Goal: Task Accomplishment & Management: Complete application form

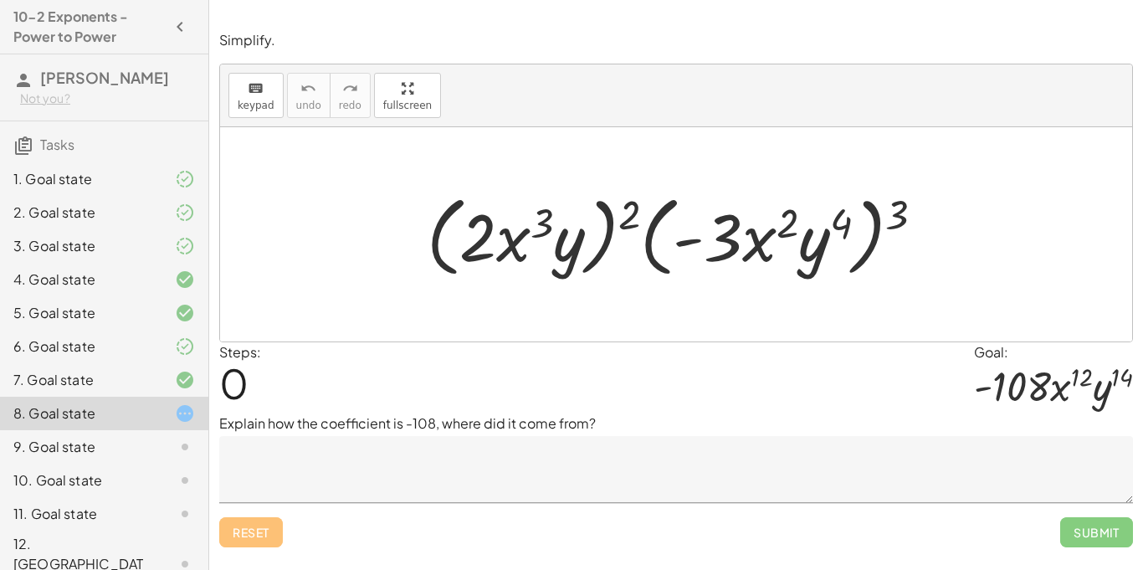
click at [582, 485] on textarea at bounding box center [676, 469] width 914 height 67
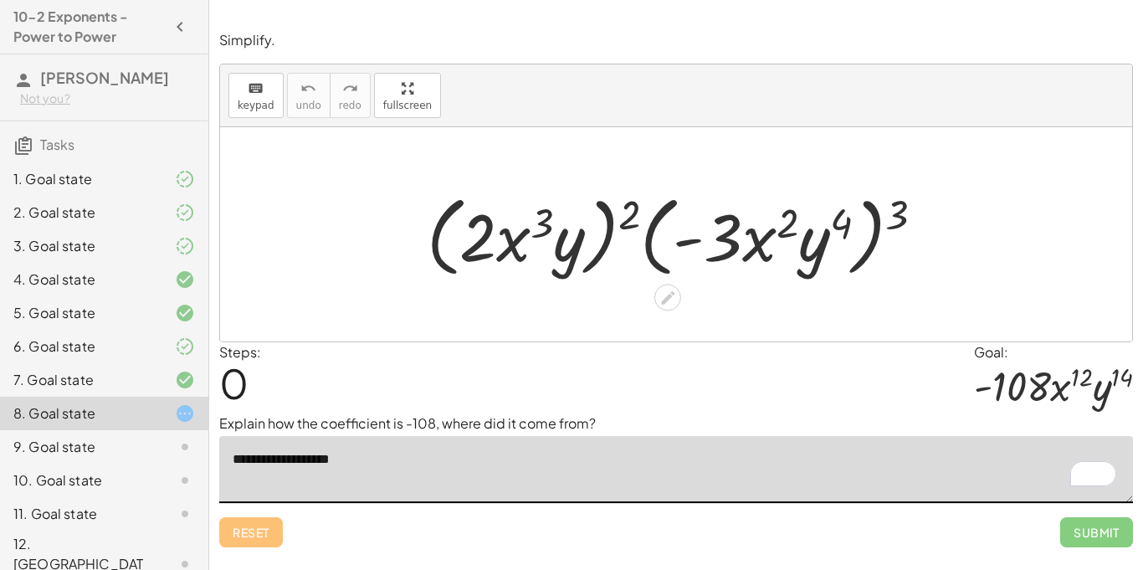
click at [633, 217] on div at bounding box center [682, 235] width 528 height 96
click at [634, 218] on div at bounding box center [682, 235] width 528 height 96
click at [609, 233] on div at bounding box center [682, 235] width 528 height 96
drag, startPoint x: 636, startPoint y: 220, endPoint x: 520, endPoint y: 220, distance: 116.3
click at [520, 220] on div at bounding box center [682, 235] width 528 height 96
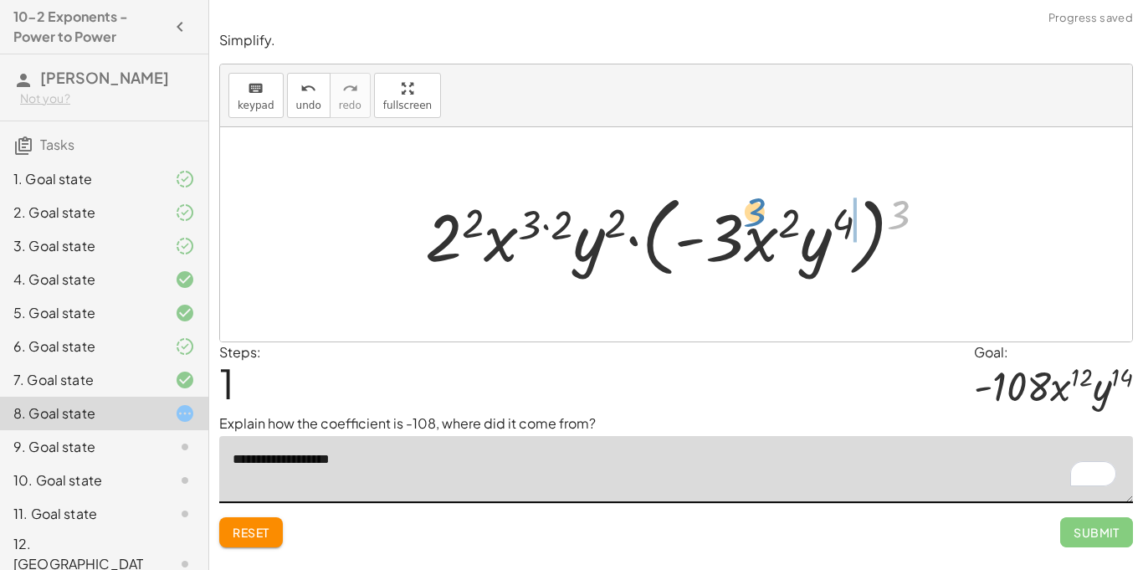
drag, startPoint x: 907, startPoint y: 209, endPoint x: 761, endPoint y: 207, distance: 145.6
click at [761, 207] on div at bounding box center [682, 235] width 531 height 96
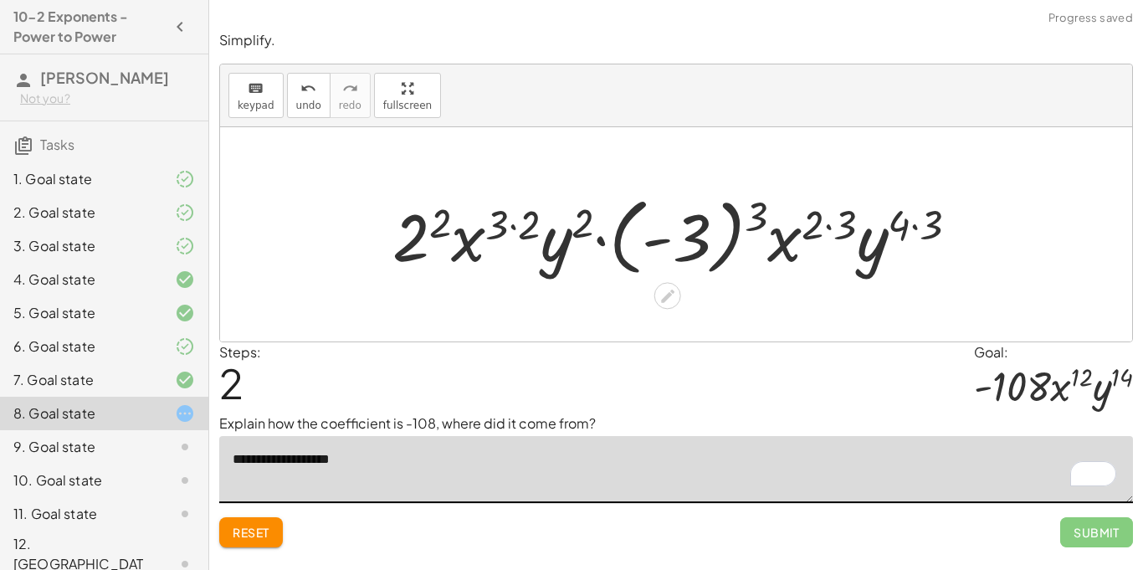
click at [761, 207] on div at bounding box center [682, 234] width 596 height 93
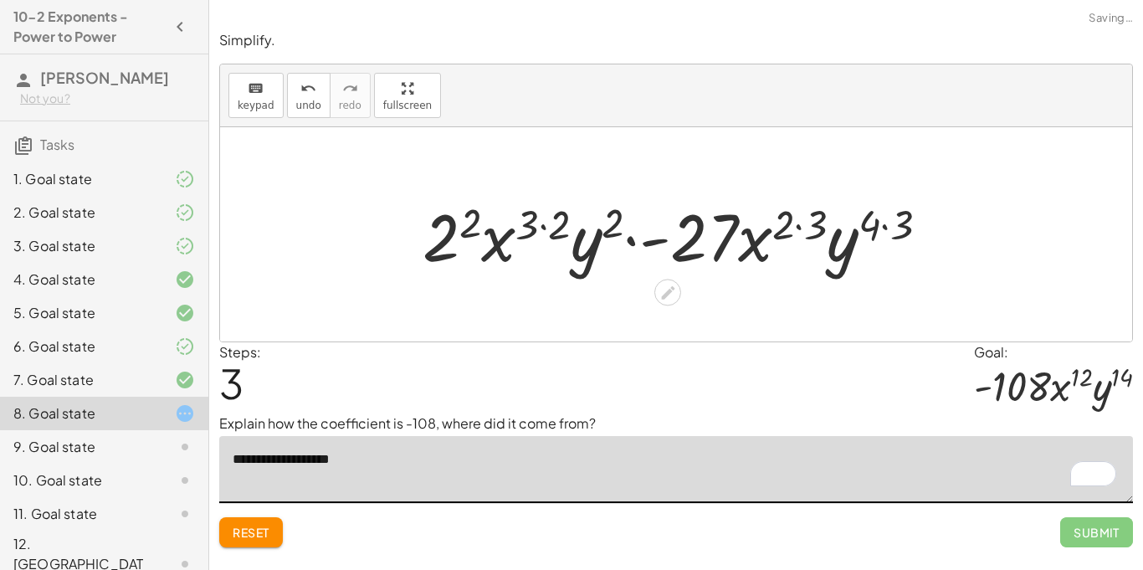
click at [463, 235] on div at bounding box center [682, 235] width 536 height 86
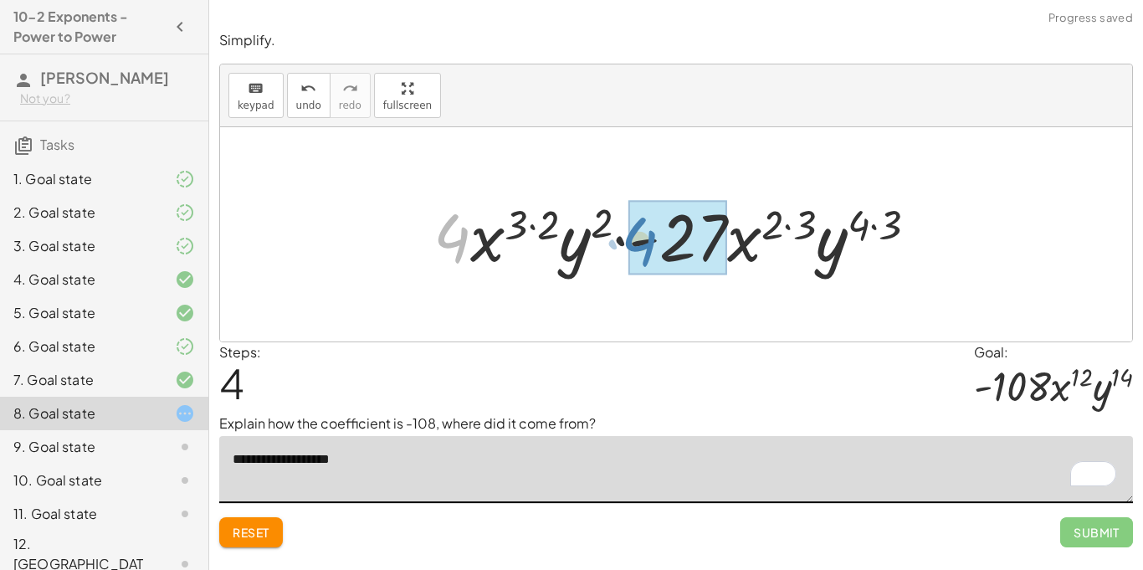
drag, startPoint x: 452, startPoint y: 236, endPoint x: 639, endPoint y: 239, distance: 187.4
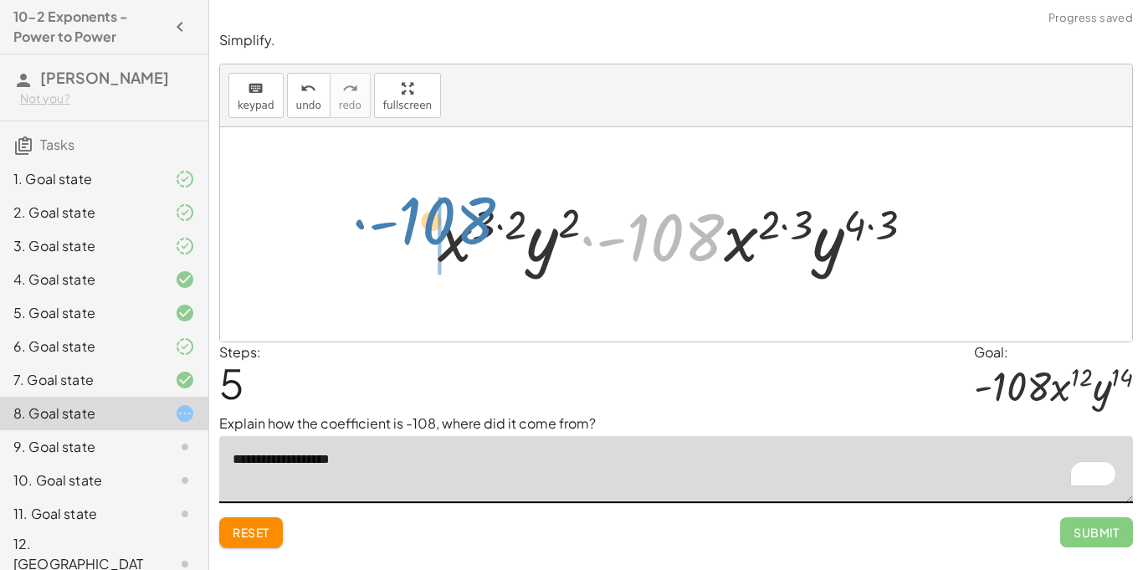
drag, startPoint x: 653, startPoint y: 243, endPoint x: 423, endPoint y: 229, distance: 229.7
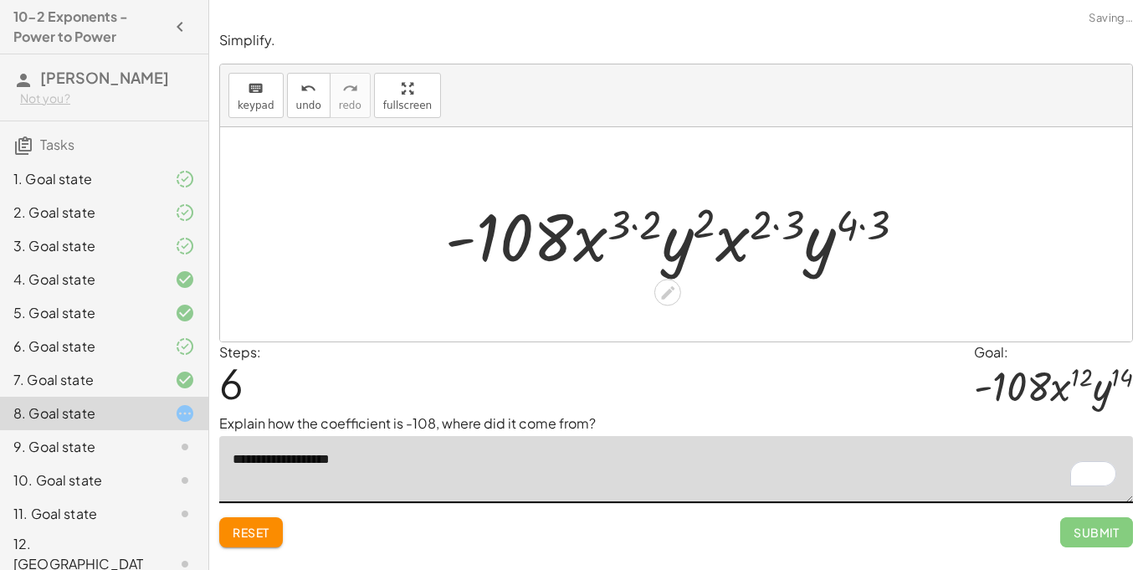
click at [651, 226] on div at bounding box center [682, 235] width 491 height 86
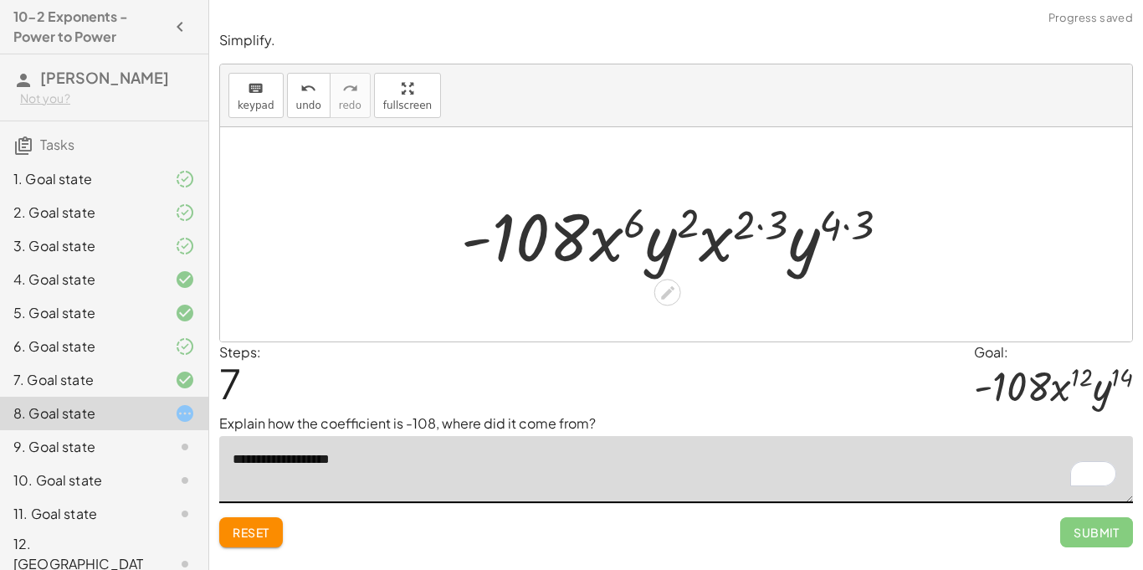
click at [761, 228] on div at bounding box center [682, 235] width 458 height 86
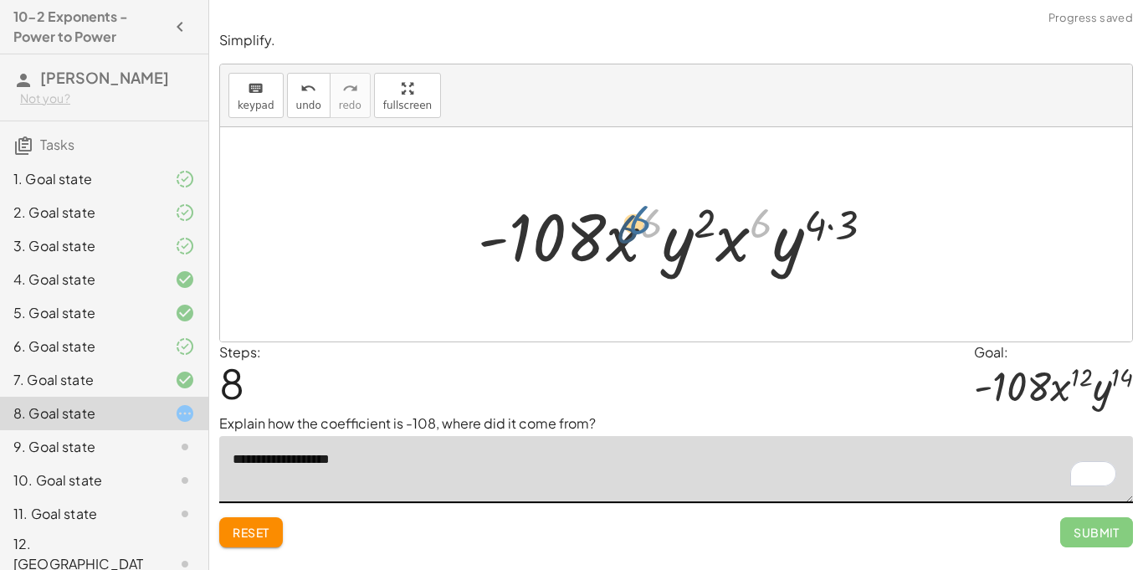
drag, startPoint x: 755, startPoint y: 228, endPoint x: 633, endPoint y: 224, distance: 121.4
click at [633, 224] on div at bounding box center [682, 235] width 427 height 86
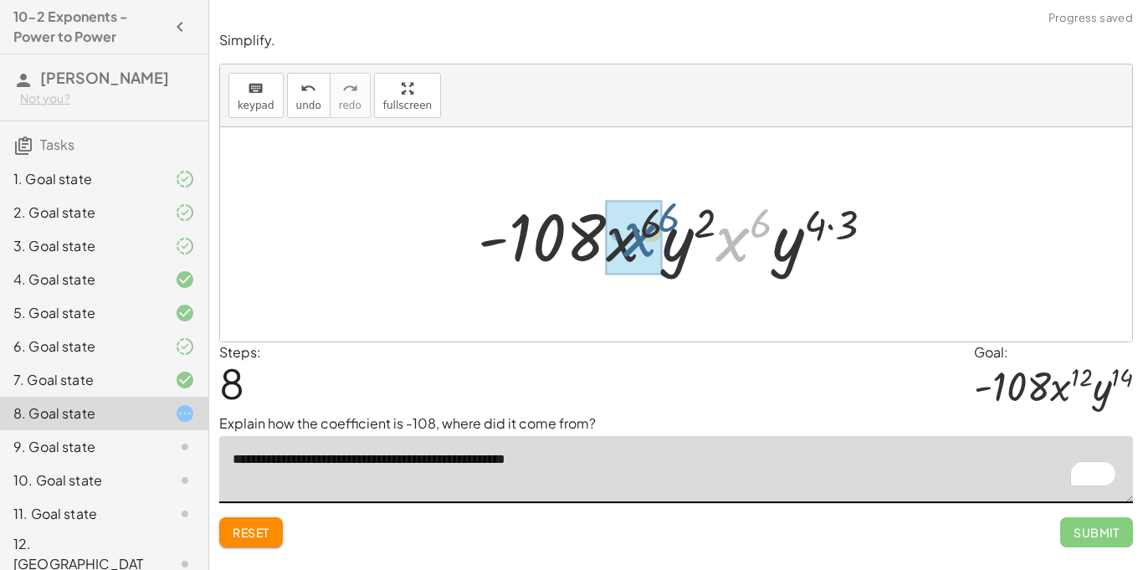
drag, startPoint x: 724, startPoint y: 244, endPoint x: 620, endPoint y: 242, distance: 103.8
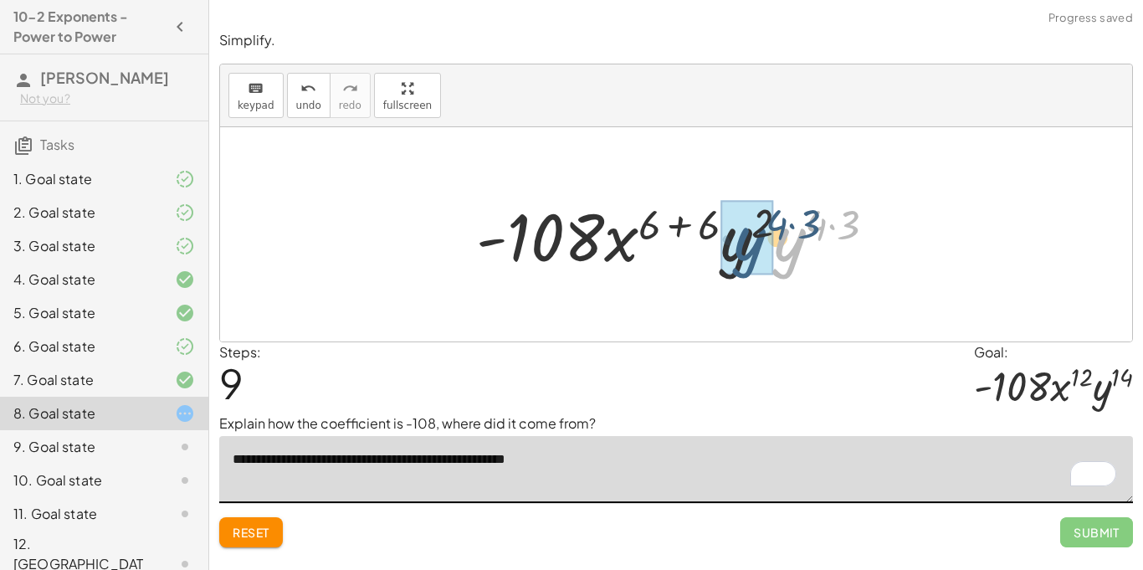
drag, startPoint x: 782, startPoint y: 251, endPoint x: 740, endPoint y: 250, distance: 41.8
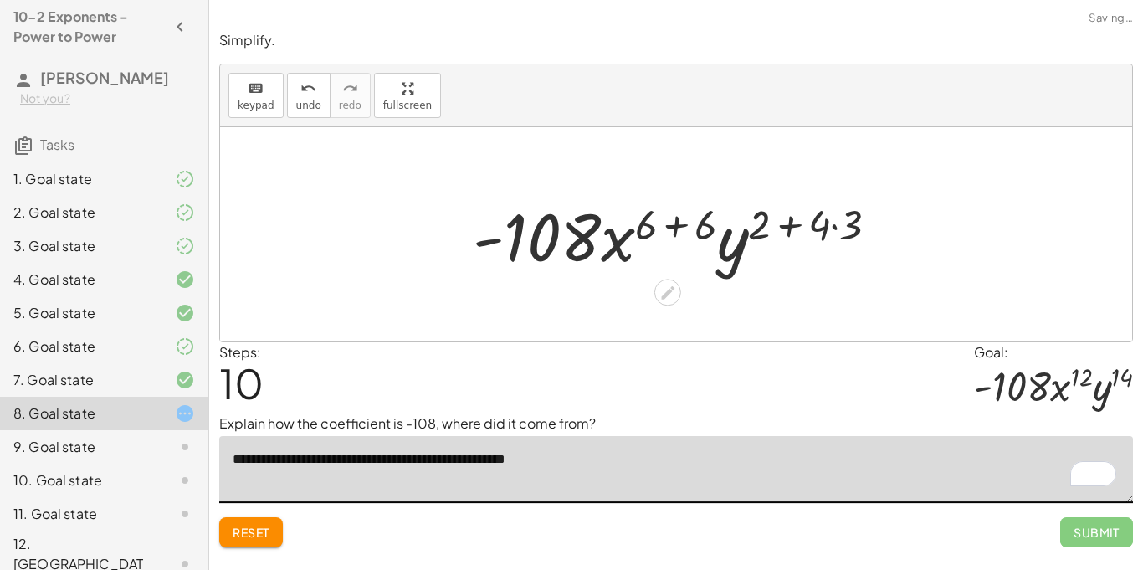
click at [838, 225] on div at bounding box center [682, 235] width 436 height 86
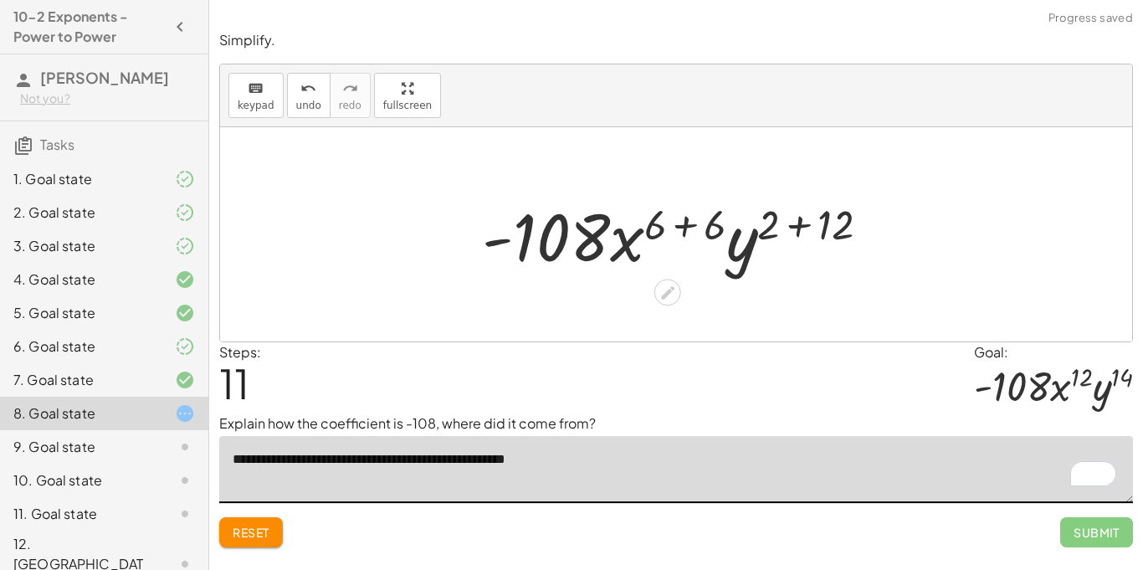
click at [810, 228] on div at bounding box center [682, 235] width 417 height 86
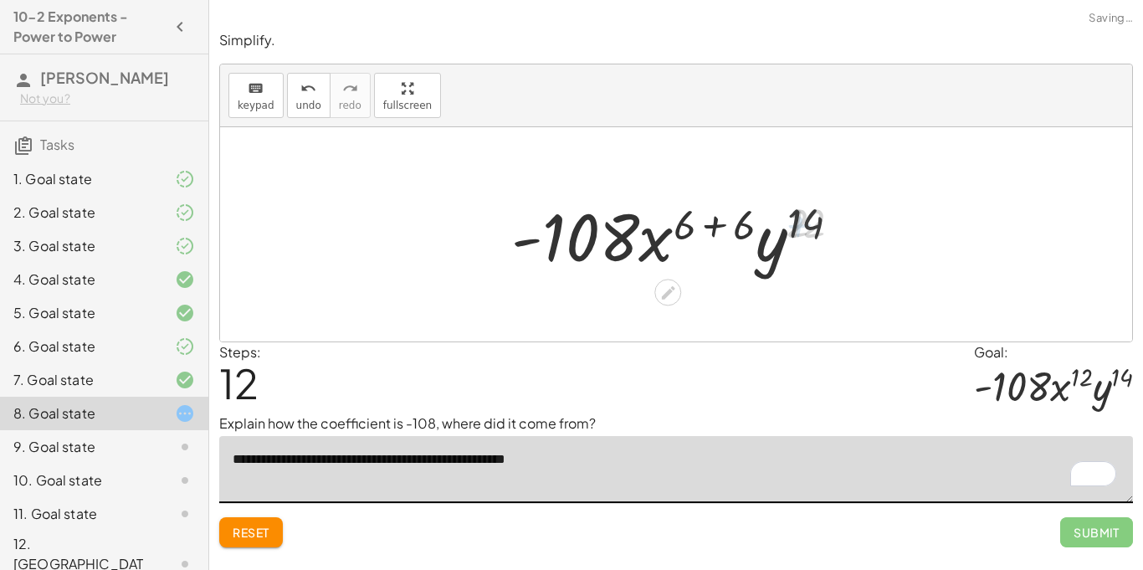
click at [719, 228] on div at bounding box center [682, 235] width 357 height 86
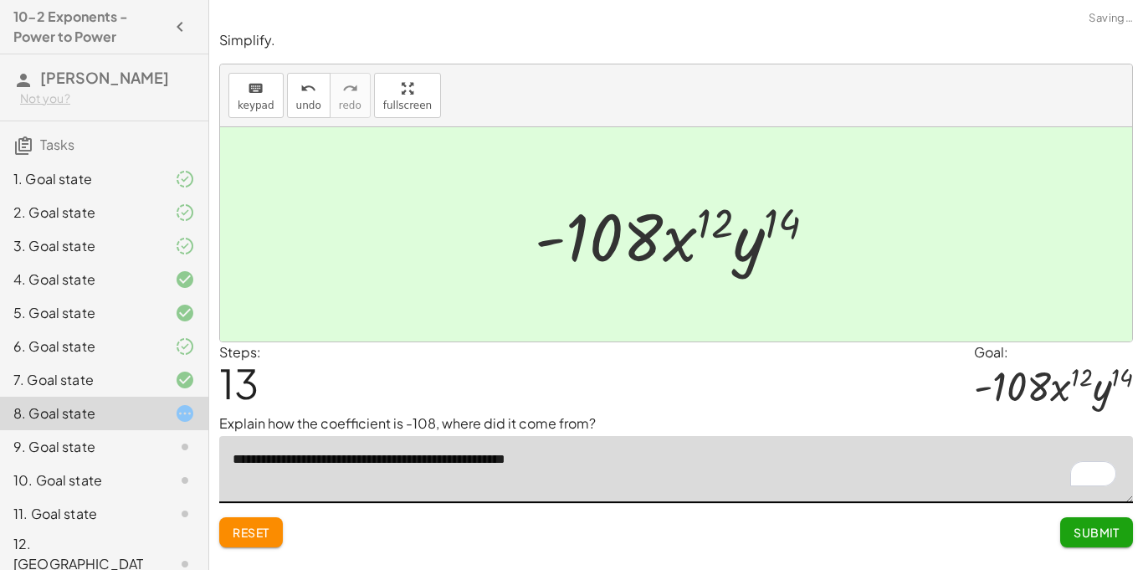
type textarea "**********"
click at [1100, 514] on div "Submit" at bounding box center [1096, 526] width 73 height 44
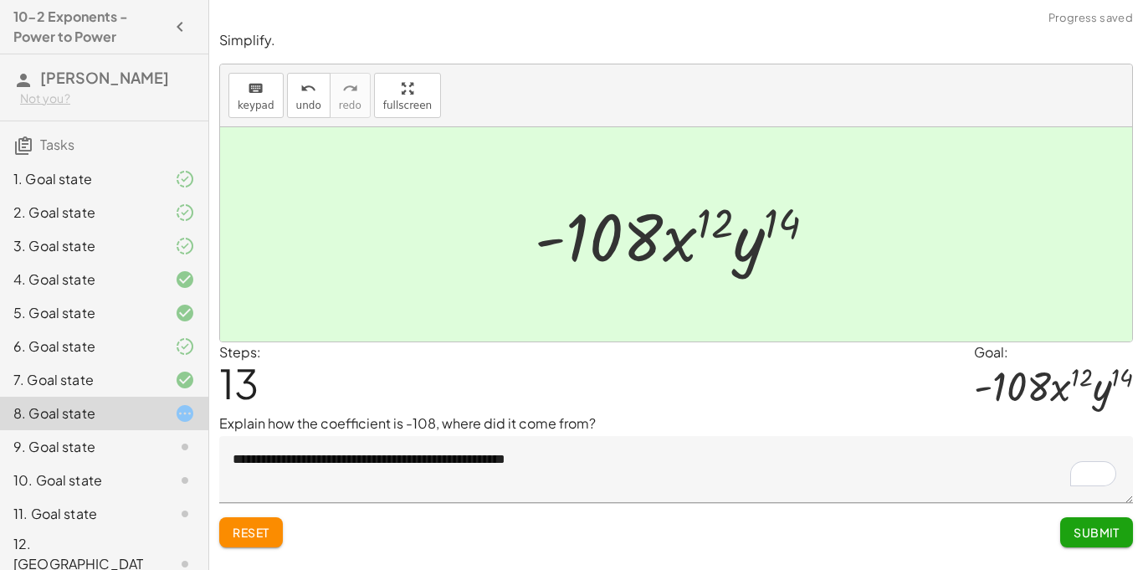
click at [1099, 525] on span "Submit" at bounding box center [1096, 532] width 46 height 15
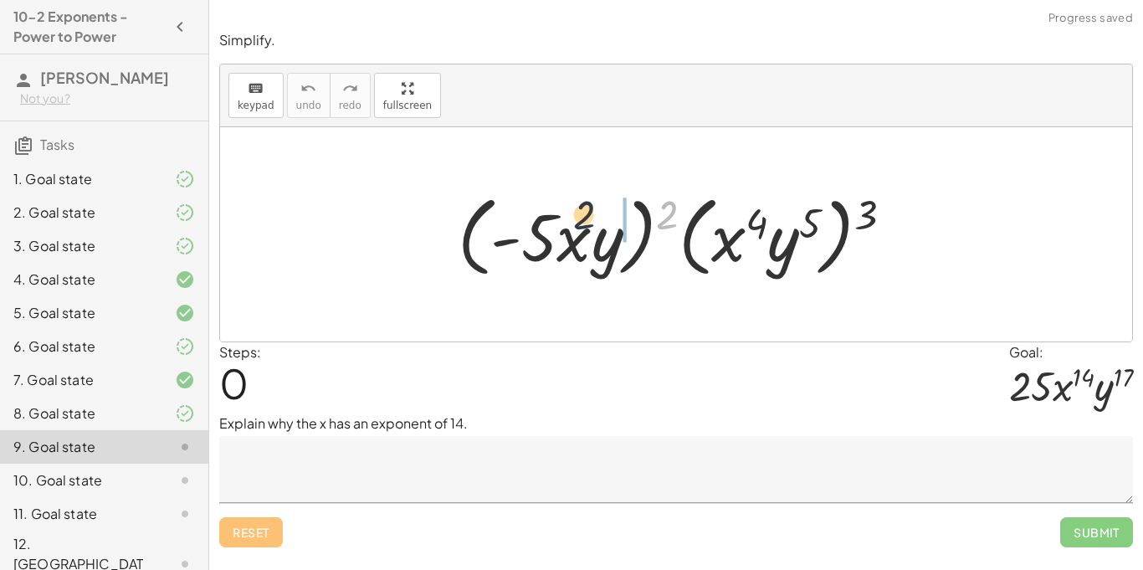
drag, startPoint x: 666, startPoint y: 209, endPoint x: 565, endPoint y: 208, distance: 101.2
click at [565, 208] on div at bounding box center [681, 235] width 465 height 96
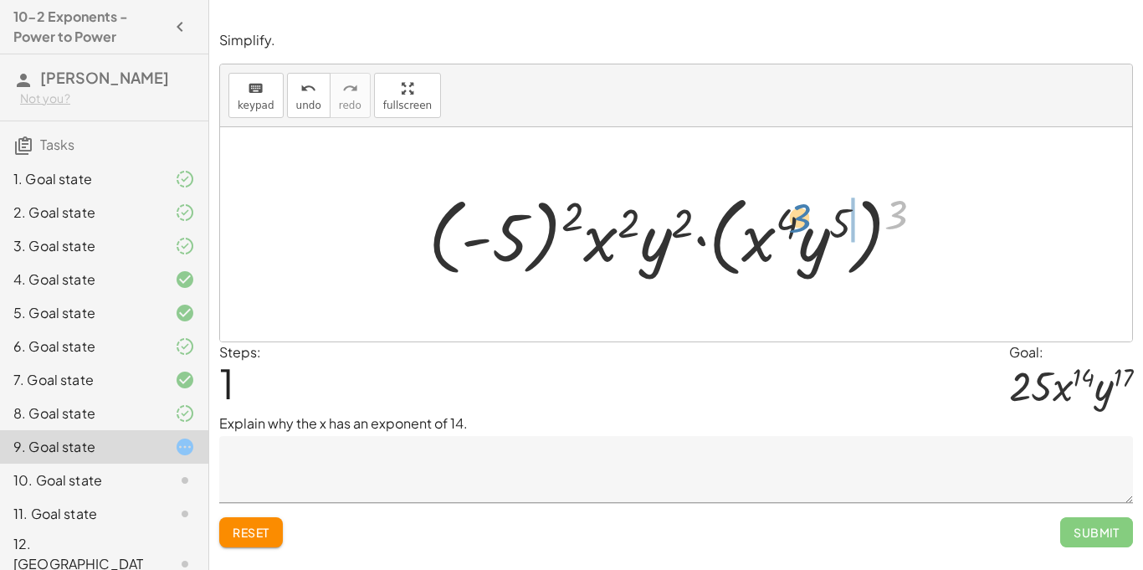
drag, startPoint x: 891, startPoint y: 211, endPoint x: 791, endPoint y: 215, distance: 99.6
click at [791, 215] on div at bounding box center [682, 235] width 525 height 96
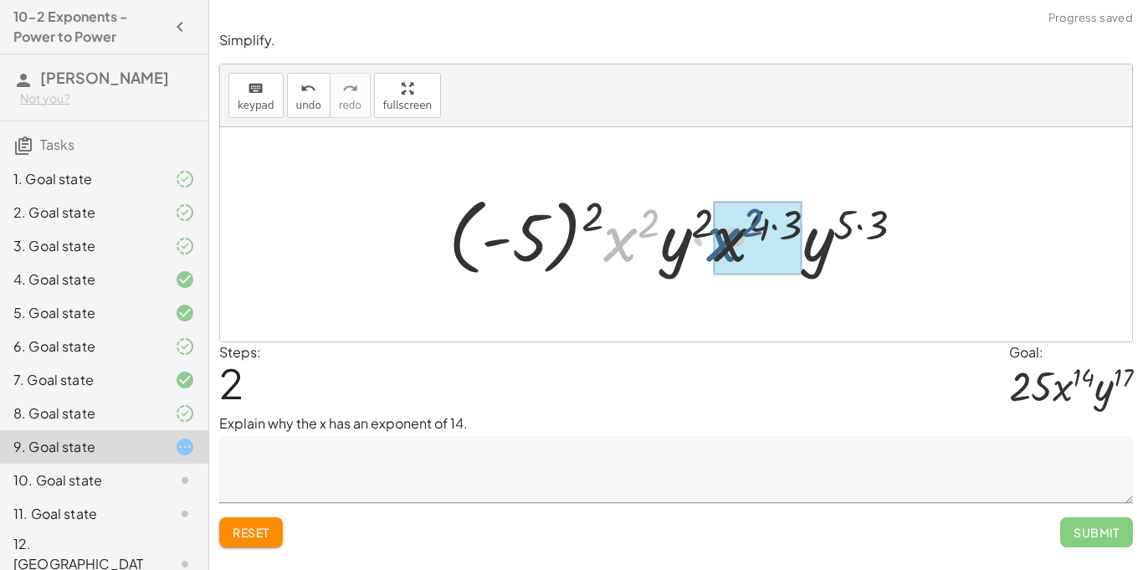
drag, startPoint x: 630, startPoint y: 248, endPoint x: 763, endPoint y: 243, distance: 133.1
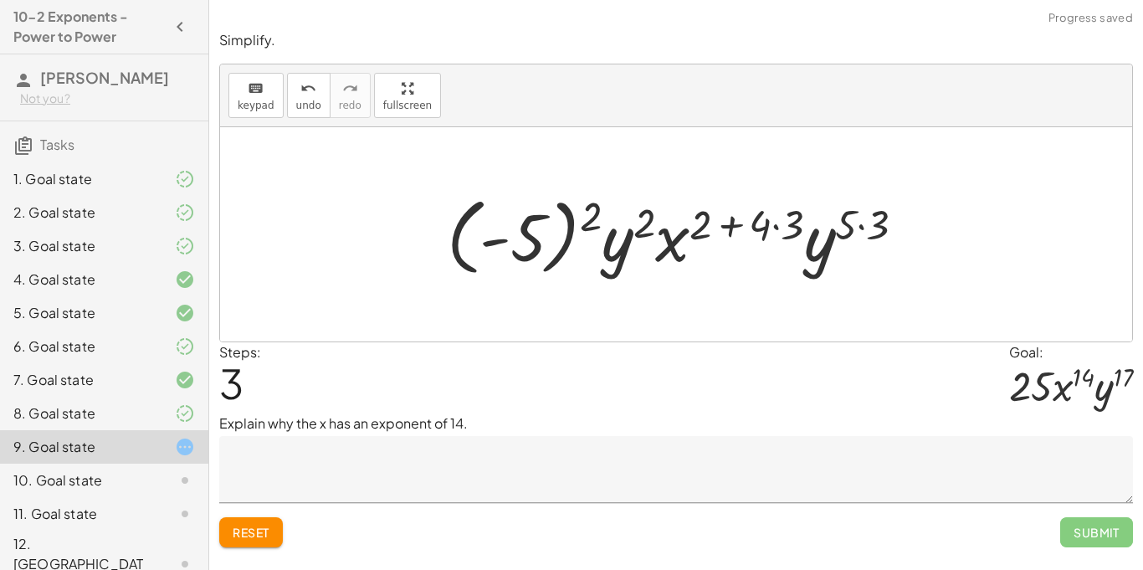
click at [777, 228] on div at bounding box center [682, 234] width 489 height 93
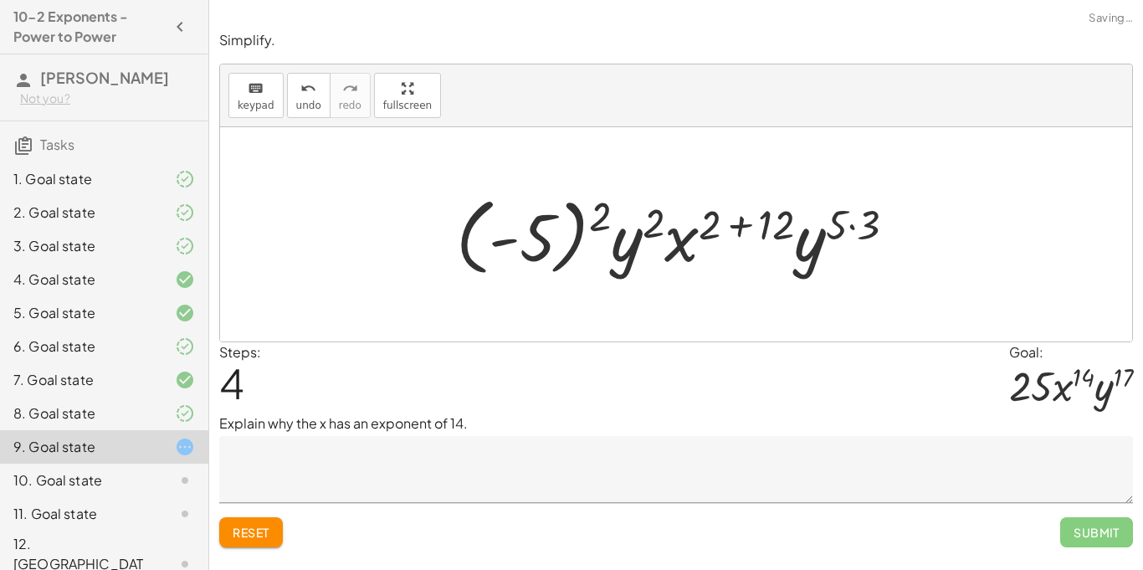
click at [738, 228] on div at bounding box center [682, 234] width 469 height 93
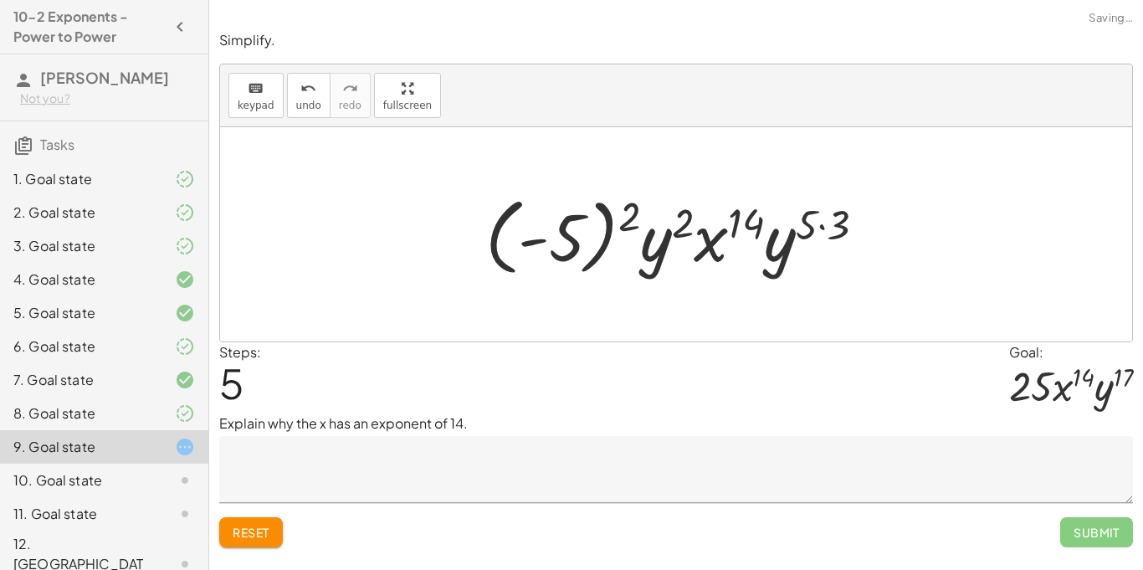
click at [510, 475] on textarea at bounding box center [676, 469] width 914 height 67
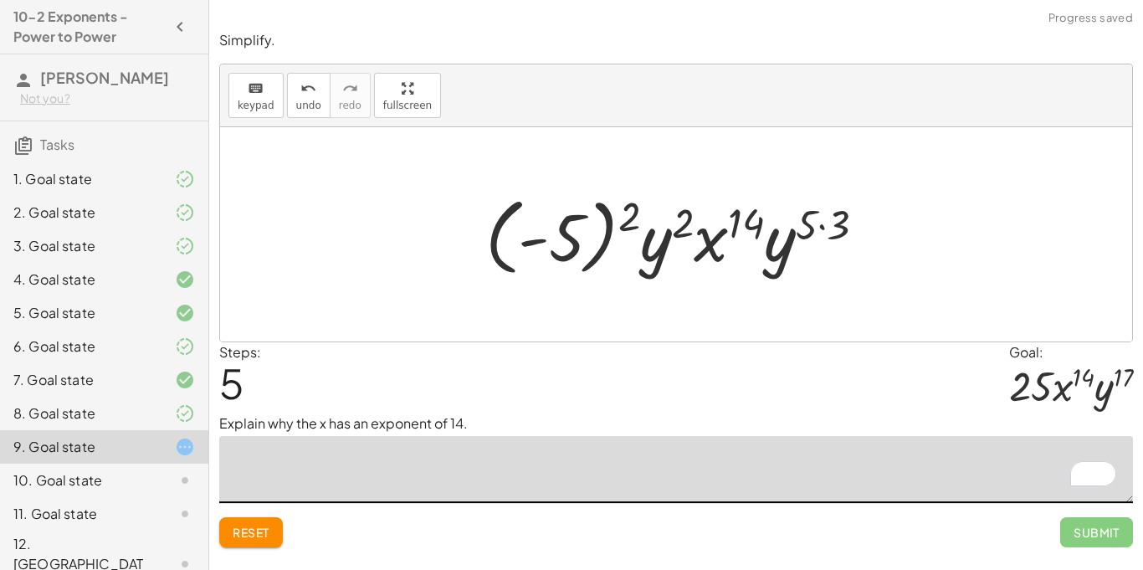
click at [253, 519] on button "Reset" at bounding box center [251, 532] width 64 height 30
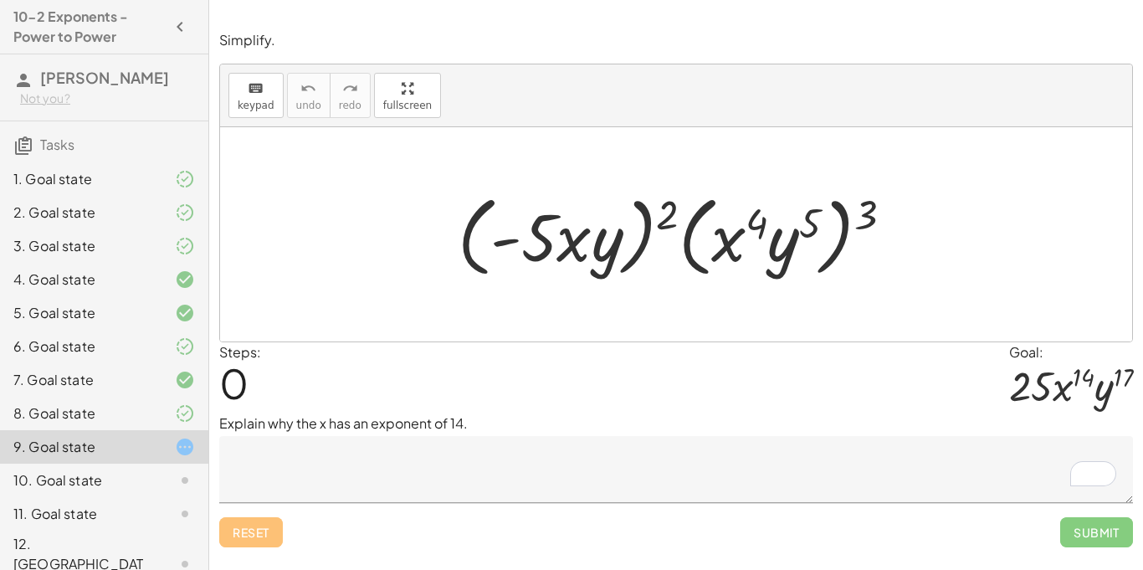
click at [540, 493] on textarea "To enrich screen reader interactions, please activate Accessibility in Grammarl…" at bounding box center [676, 469] width 914 height 67
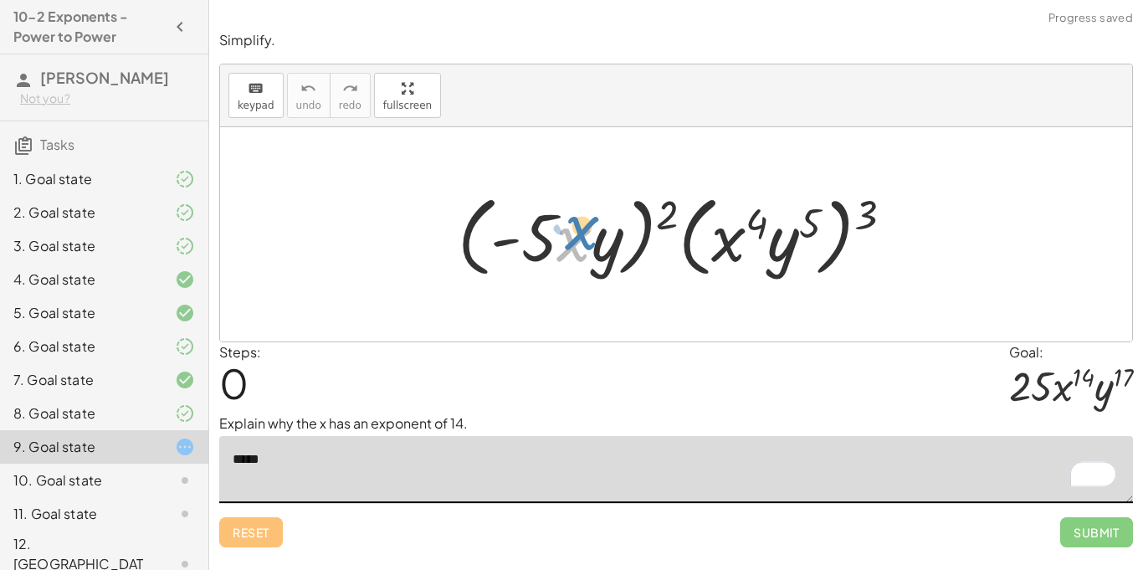
drag, startPoint x: 569, startPoint y: 247, endPoint x: 561, endPoint y: 238, distance: 11.3
click at [561, 238] on div at bounding box center [681, 235] width 465 height 96
drag, startPoint x: 660, startPoint y: 221, endPoint x: 571, endPoint y: 232, distance: 89.3
click at [571, 232] on div at bounding box center [681, 235] width 465 height 96
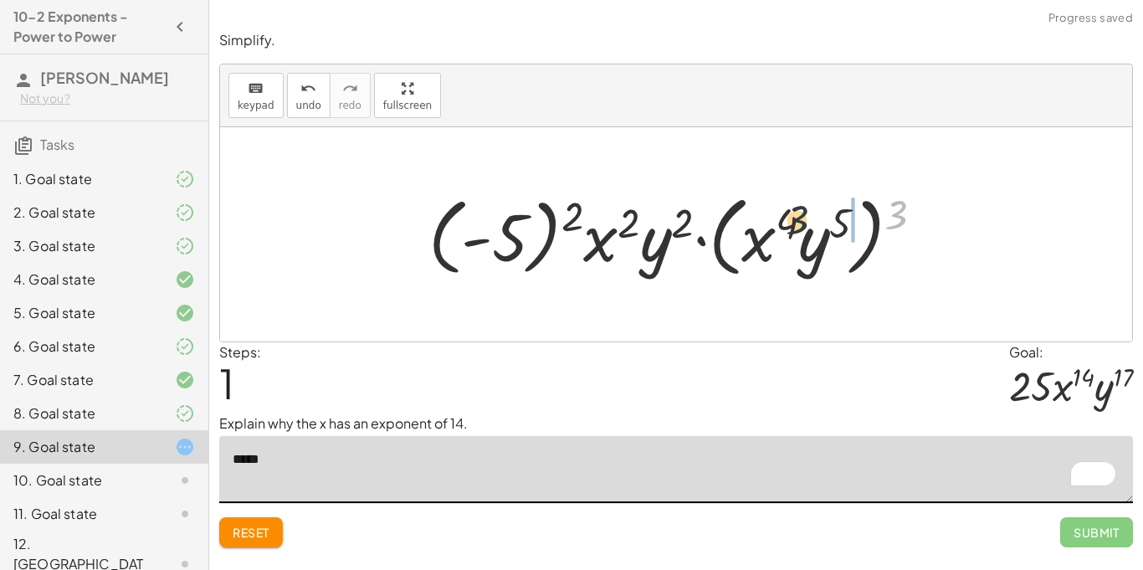
drag, startPoint x: 899, startPoint y: 213, endPoint x: 776, endPoint y: 216, distance: 123.9
click at [776, 216] on div at bounding box center [682, 235] width 525 height 96
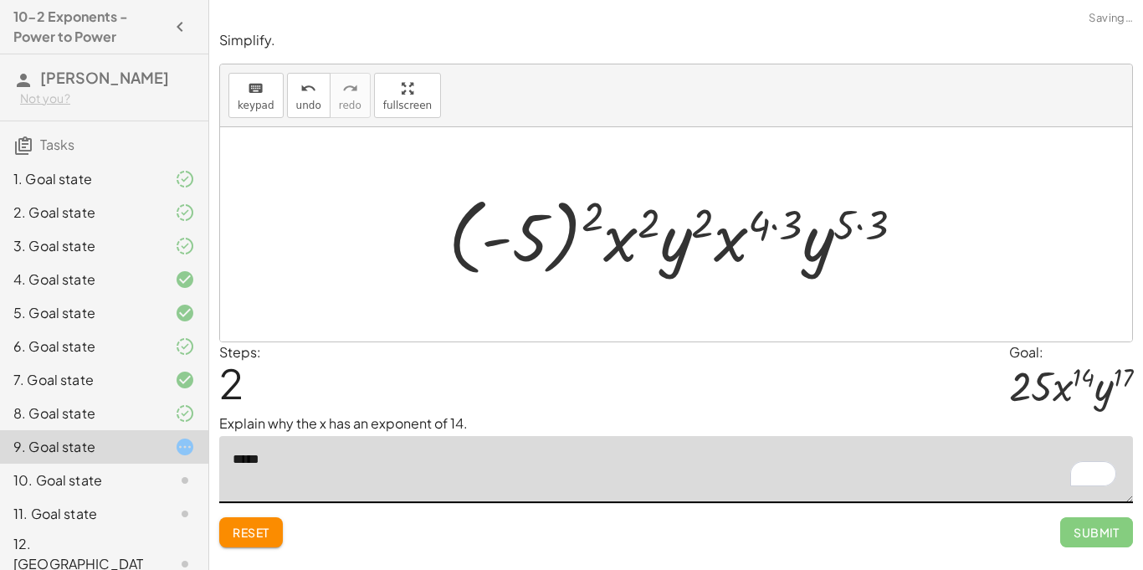
click at [541, 223] on div at bounding box center [682, 234] width 485 height 93
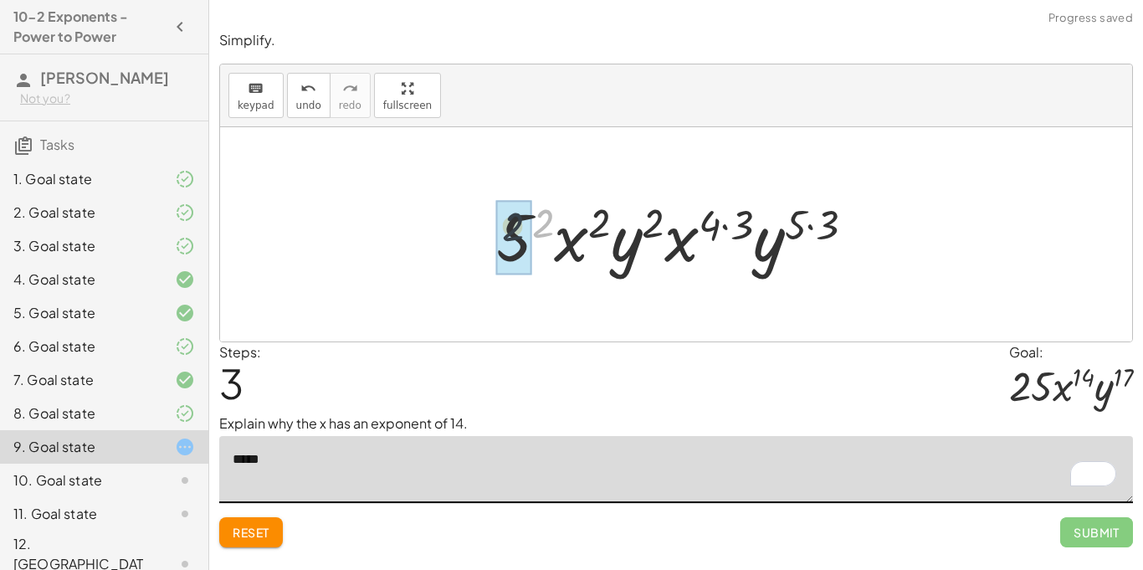
drag, startPoint x: 549, startPoint y: 225, endPoint x: 518, endPoint y: 229, distance: 31.2
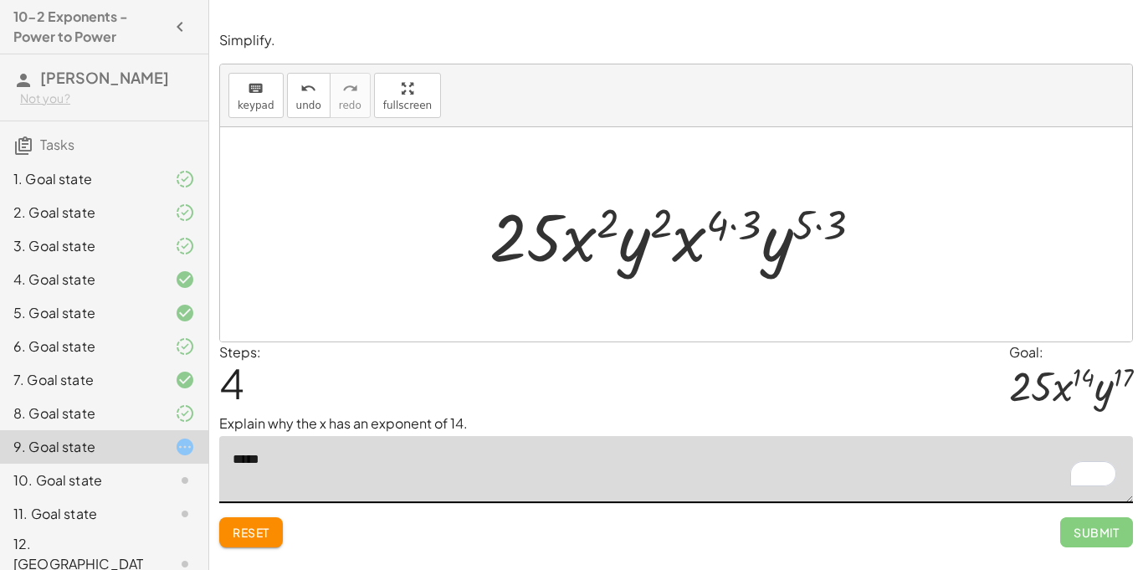
click at [45, 530] on div "10. Goal state" at bounding box center [104, 563] width 208 height 67
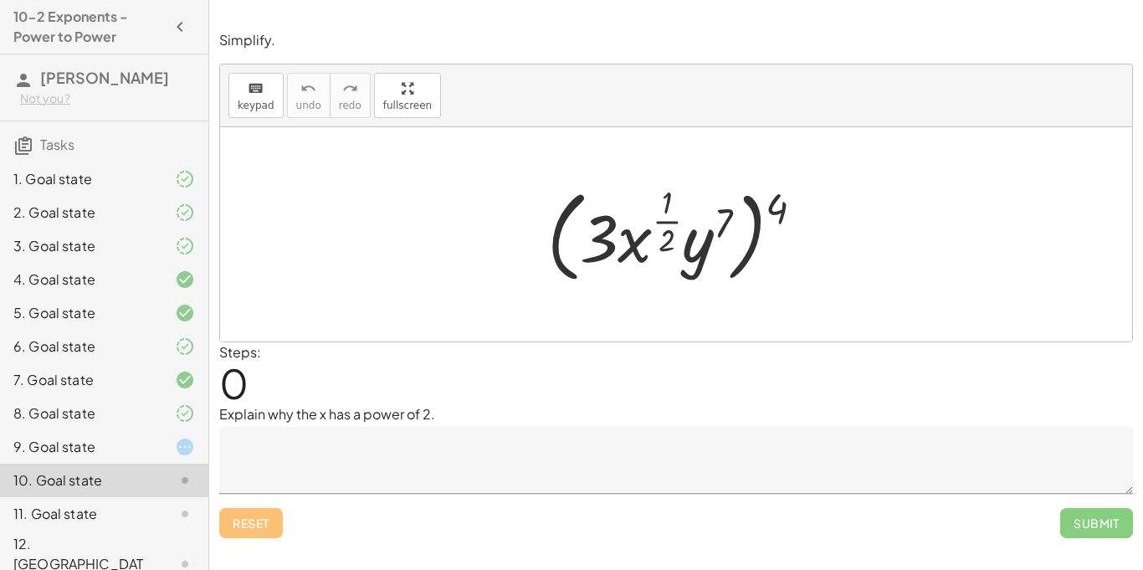
click at [77, 437] on div "9. Goal state" at bounding box center [80, 447] width 135 height 20
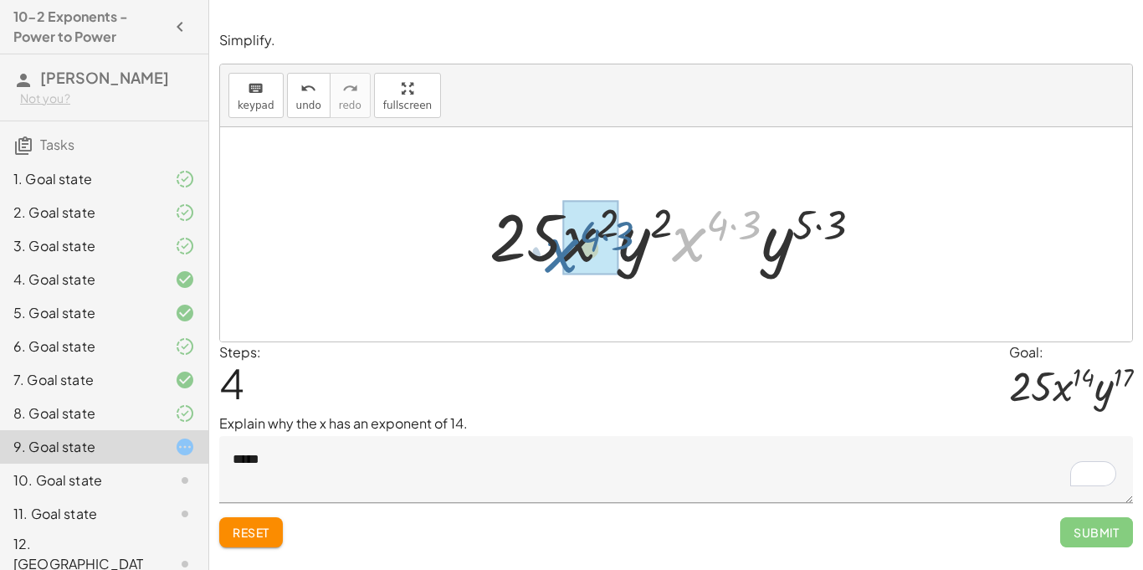
drag, startPoint x: 684, startPoint y: 228, endPoint x: 552, endPoint y: 238, distance: 132.6
click at [552, 238] on div at bounding box center [682, 235] width 403 height 86
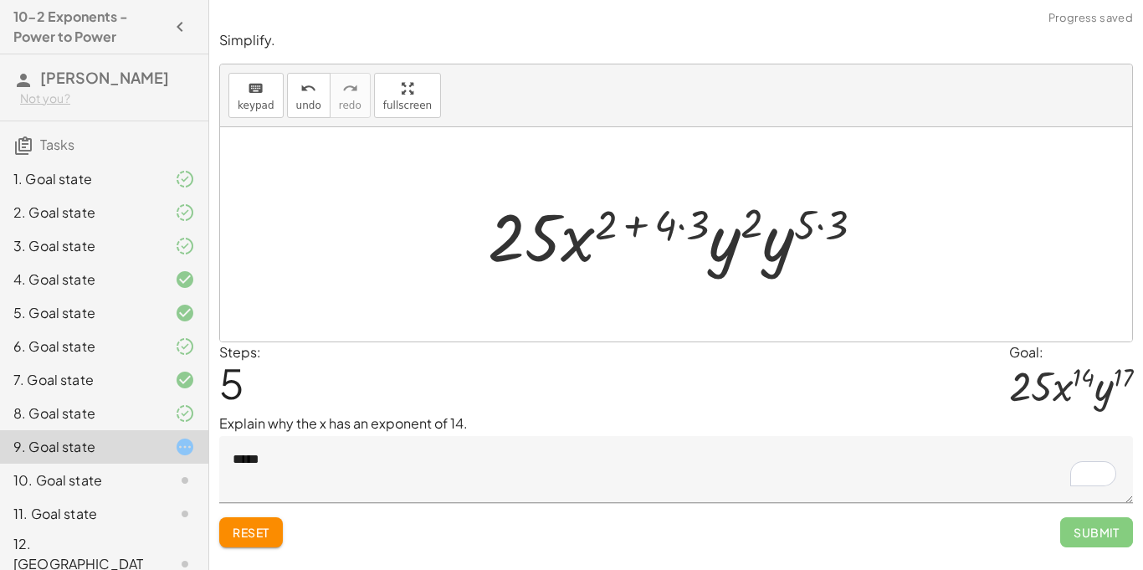
click at [730, 243] on div at bounding box center [682, 235] width 406 height 86
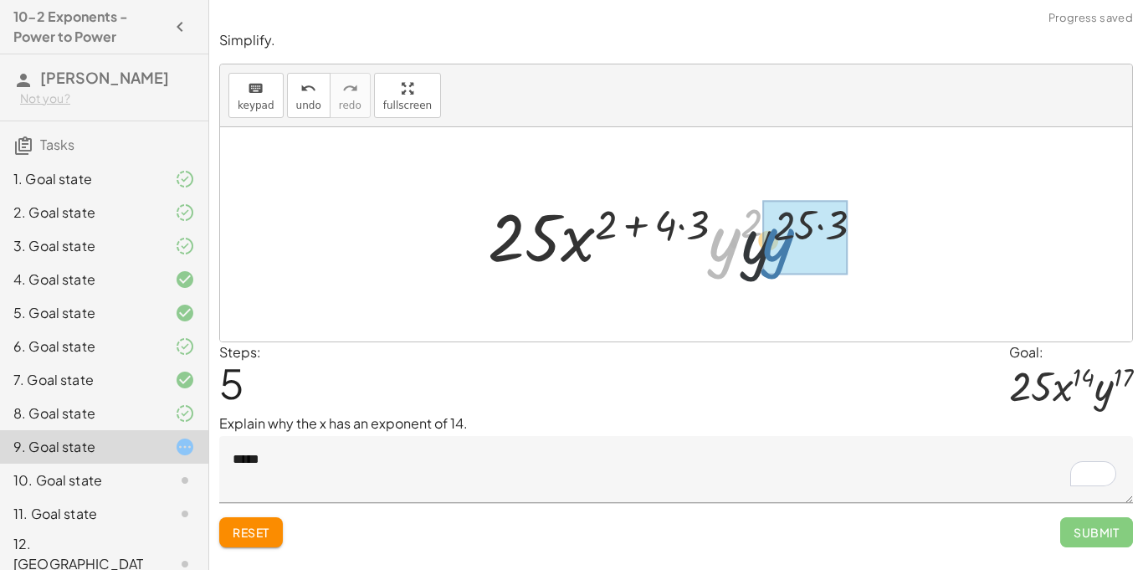
drag, startPoint x: 745, startPoint y: 243, endPoint x: 769, endPoint y: 246, distance: 24.4
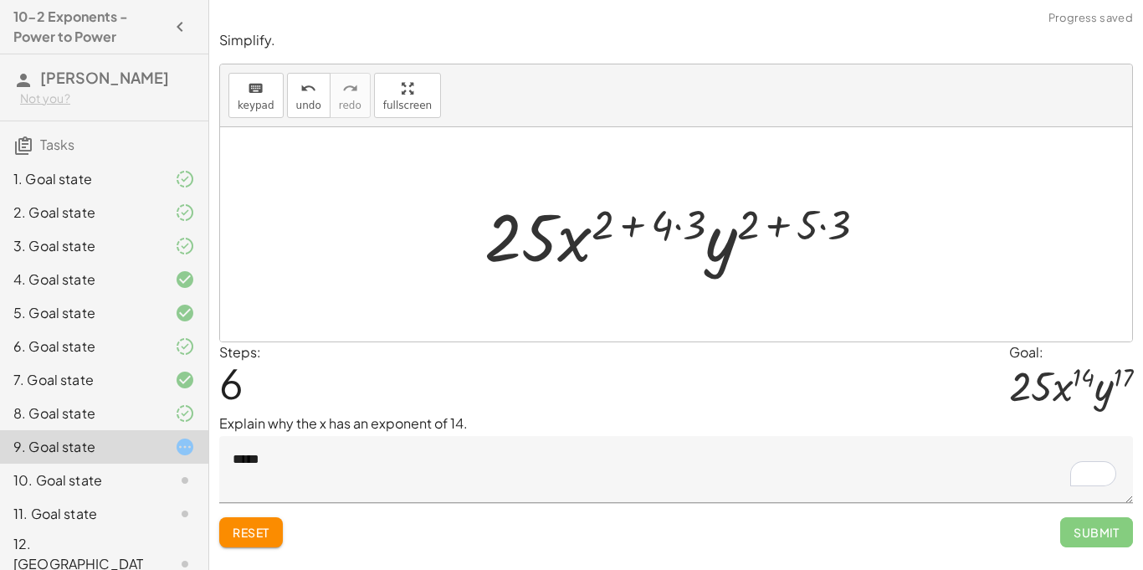
click at [818, 222] on div at bounding box center [682, 235] width 412 height 86
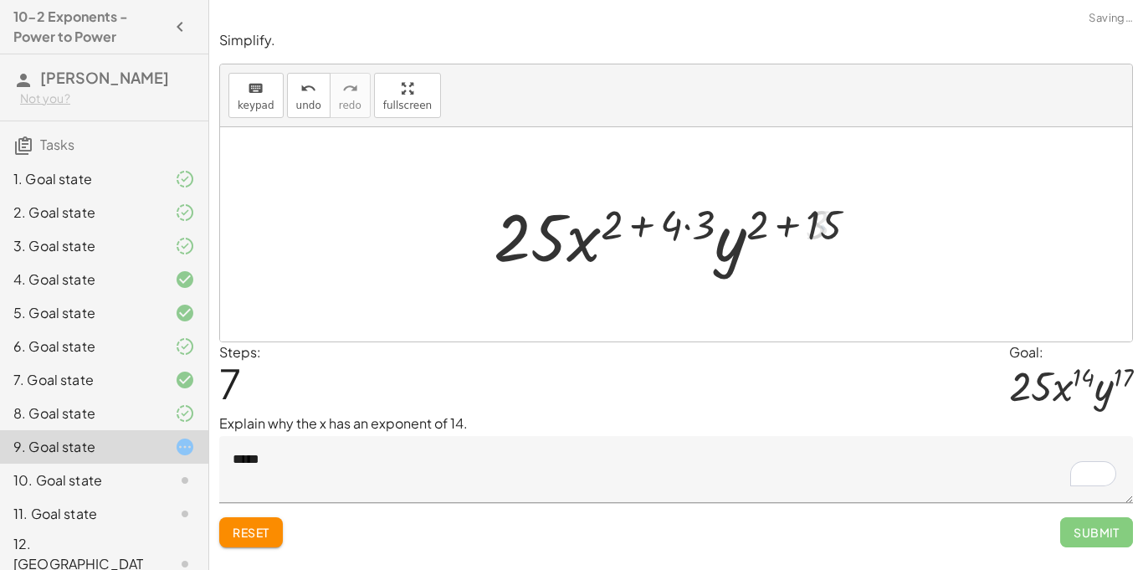
click at [683, 223] on div at bounding box center [681, 235] width 393 height 86
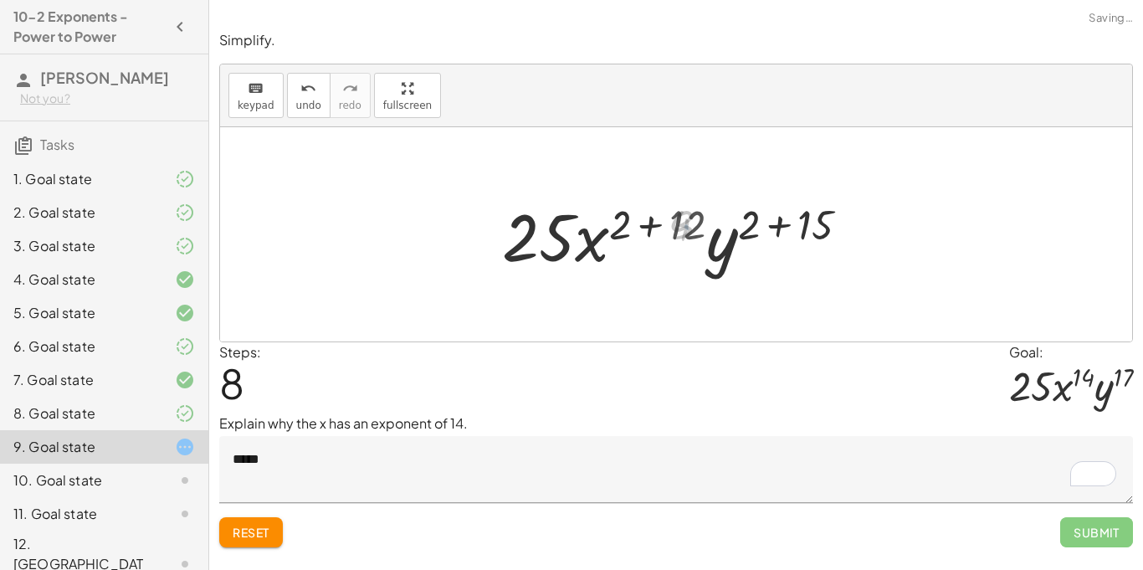
click at [663, 224] on div at bounding box center [681, 235] width 375 height 86
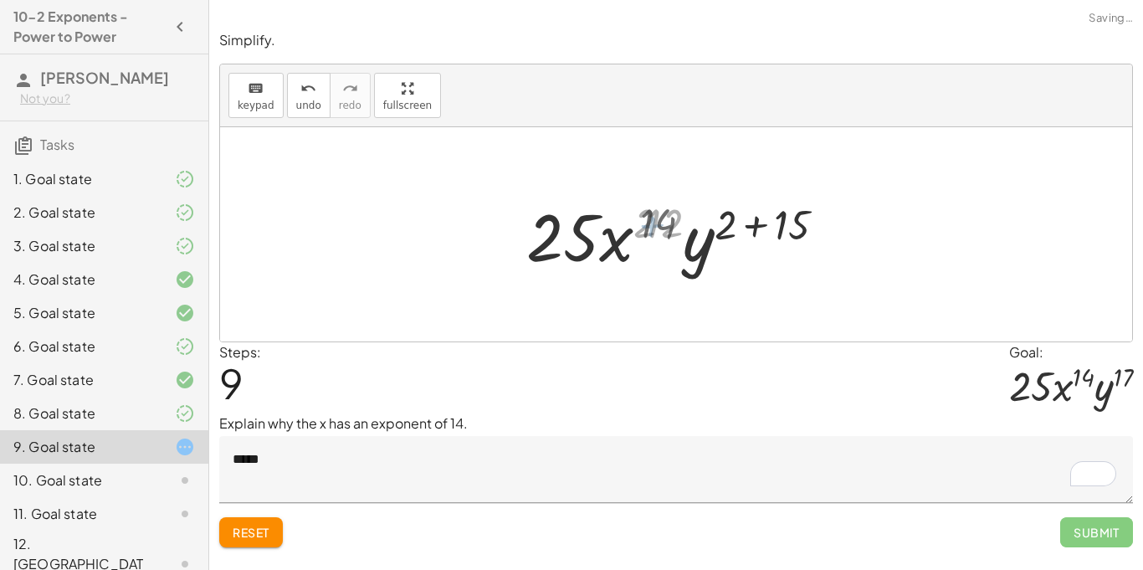
click at [754, 229] on div at bounding box center [682, 235] width 315 height 86
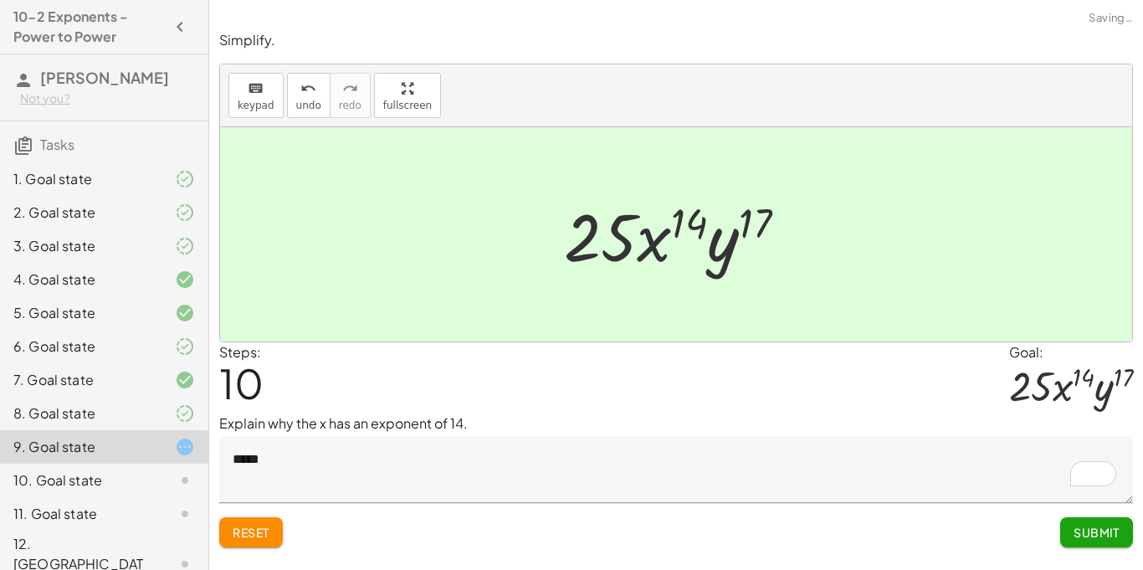
click at [514, 463] on textarea "*****" at bounding box center [676, 469] width 914 height 67
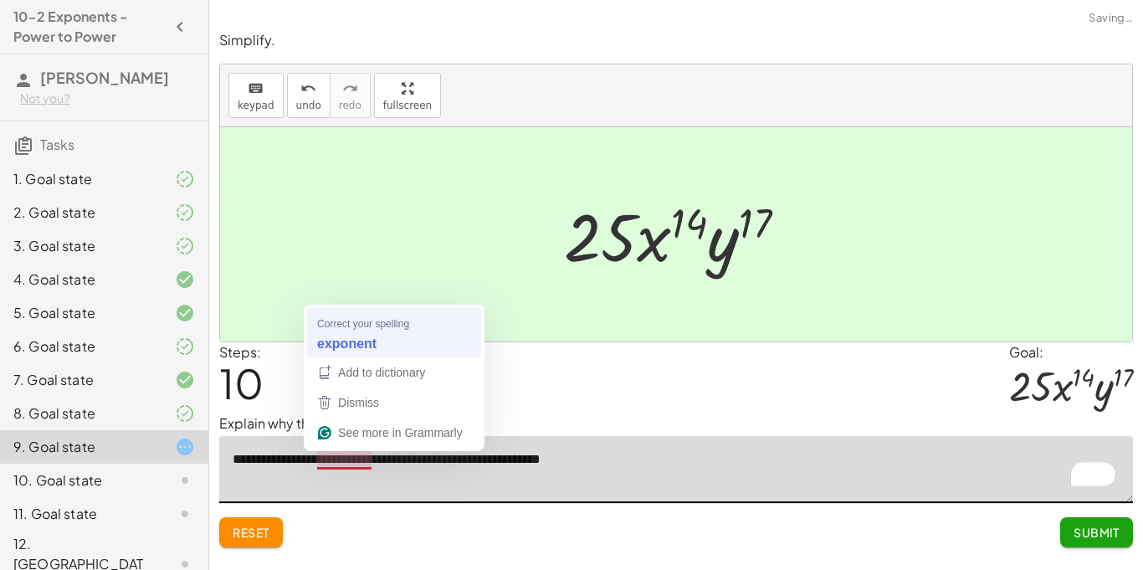
type textarea "**********"
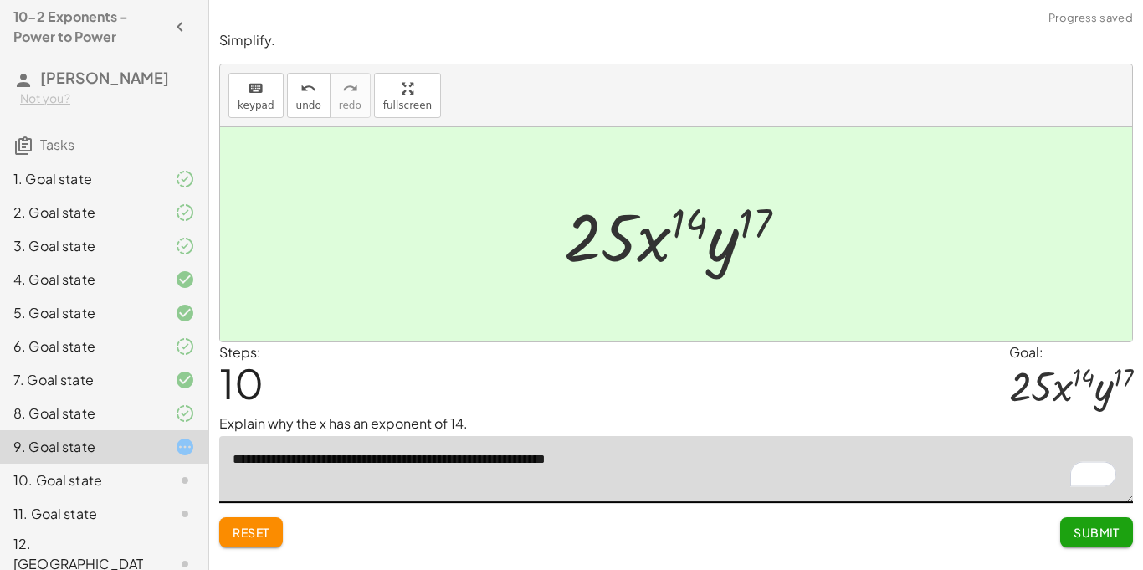
click at [1095, 520] on button "Submit" at bounding box center [1096, 532] width 73 height 30
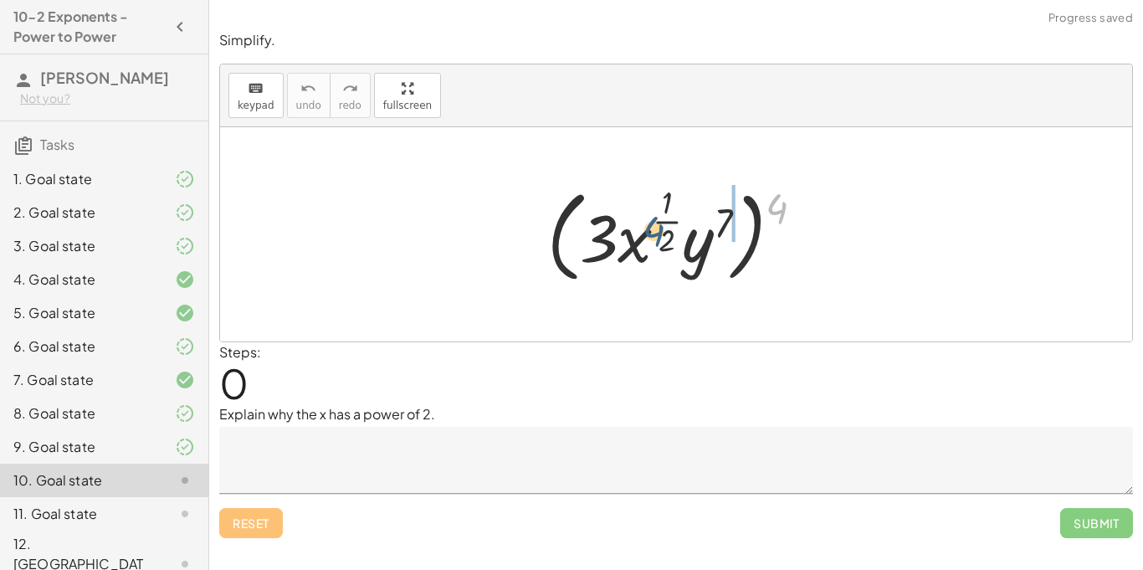
drag, startPoint x: 773, startPoint y: 199, endPoint x: 636, endPoint y: 223, distance: 139.3
click at [636, 223] on div at bounding box center [682, 234] width 286 height 109
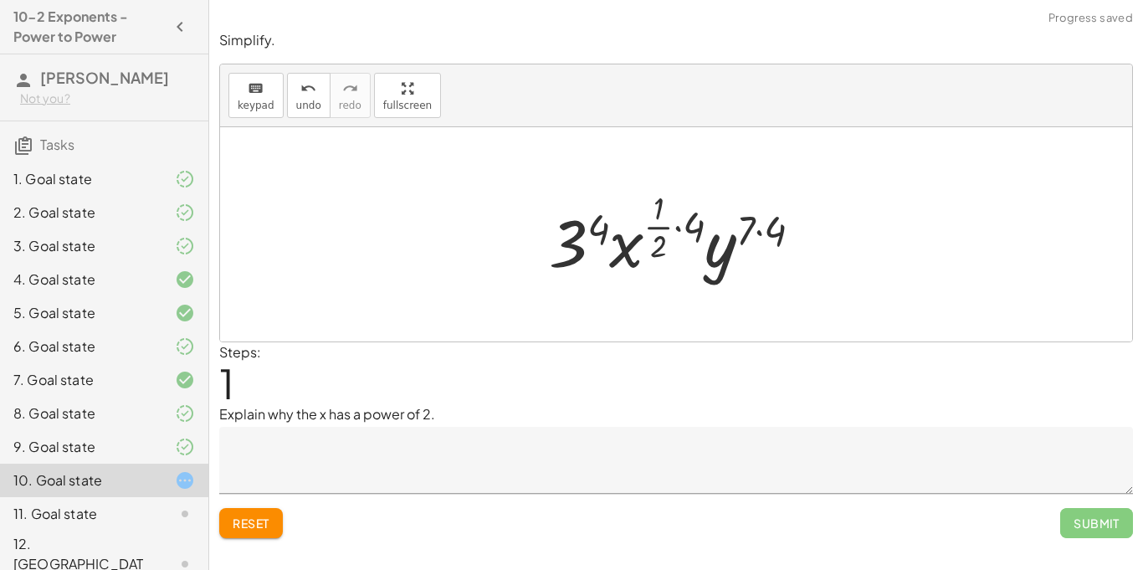
click at [677, 230] on div at bounding box center [682, 234] width 284 height 99
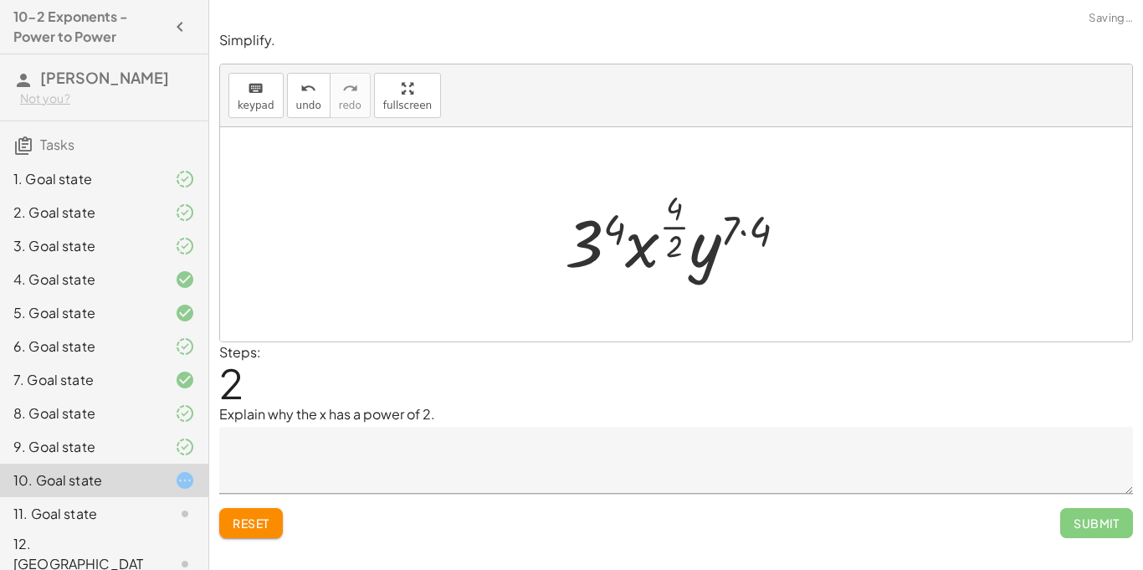
click at [674, 231] on div at bounding box center [682, 234] width 252 height 99
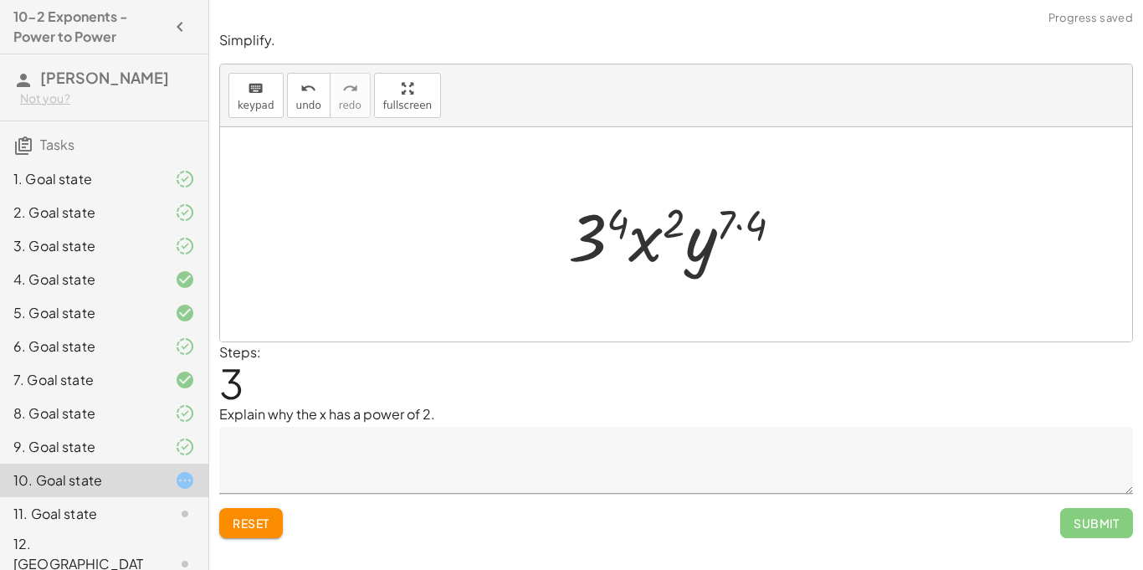
click at [745, 228] on div at bounding box center [682, 235] width 244 height 86
click at [600, 239] on div at bounding box center [682, 235] width 240 height 86
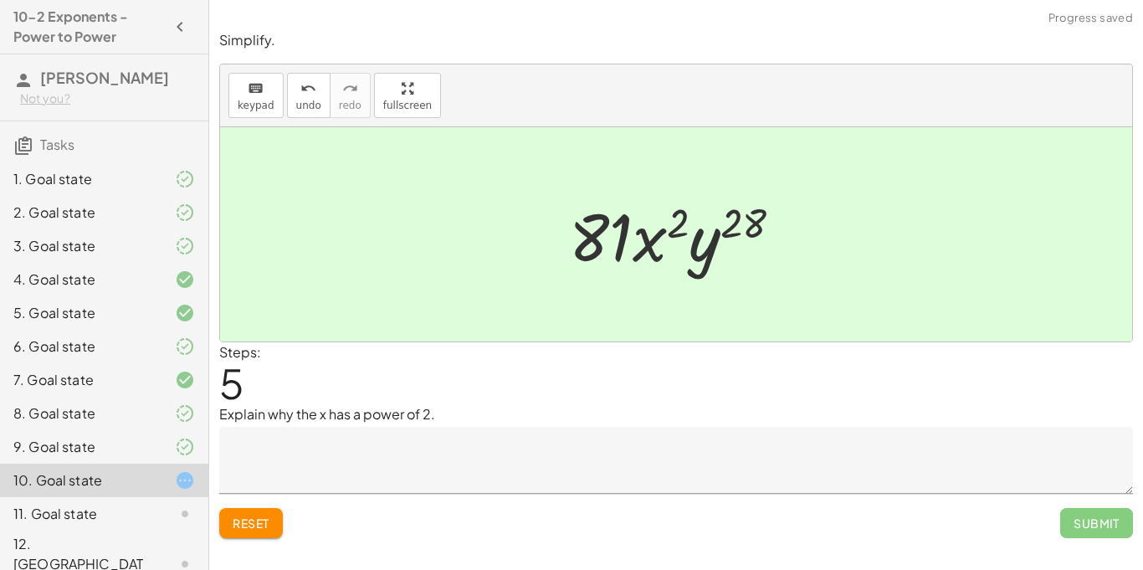
click at [438, 449] on textarea at bounding box center [676, 460] width 914 height 67
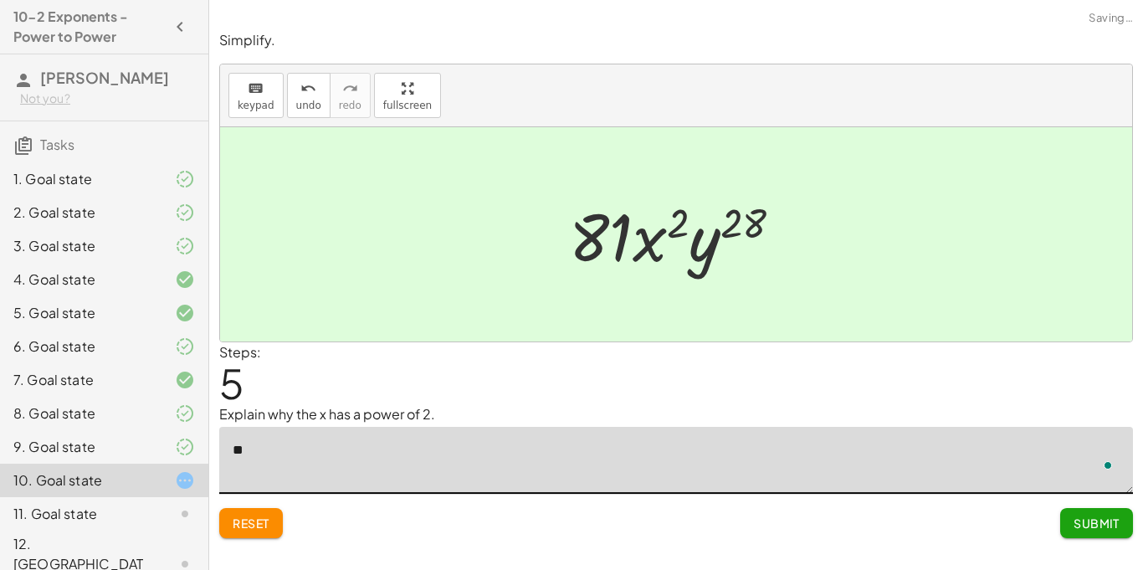
type textarea "*"
type textarea "**********"
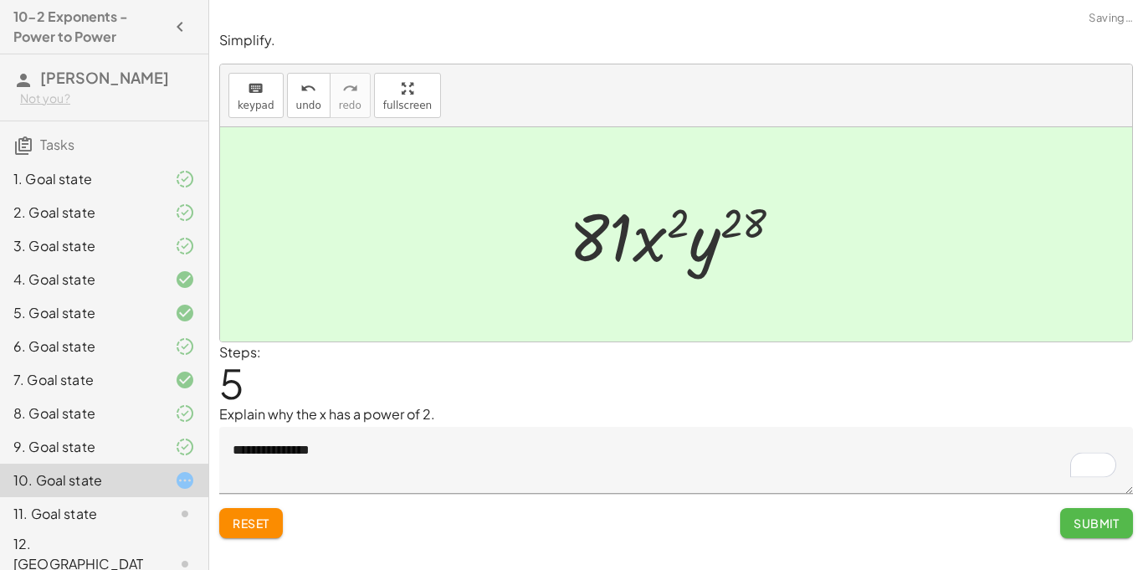
click at [1110, 510] on button "Submit" at bounding box center [1096, 523] width 73 height 30
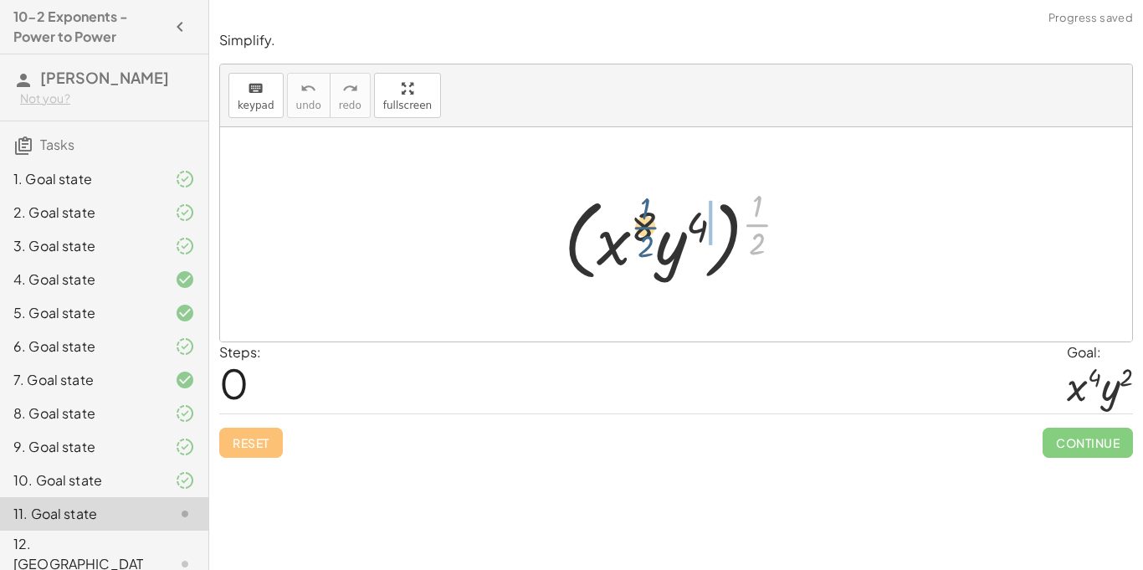
drag, startPoint x: 750, startPoint y: 223, endPoint x: 635, endPoint y: 225, distance: 114.6
click at [635, 225] on div at bounding box center [683, 234] width 254 height 104
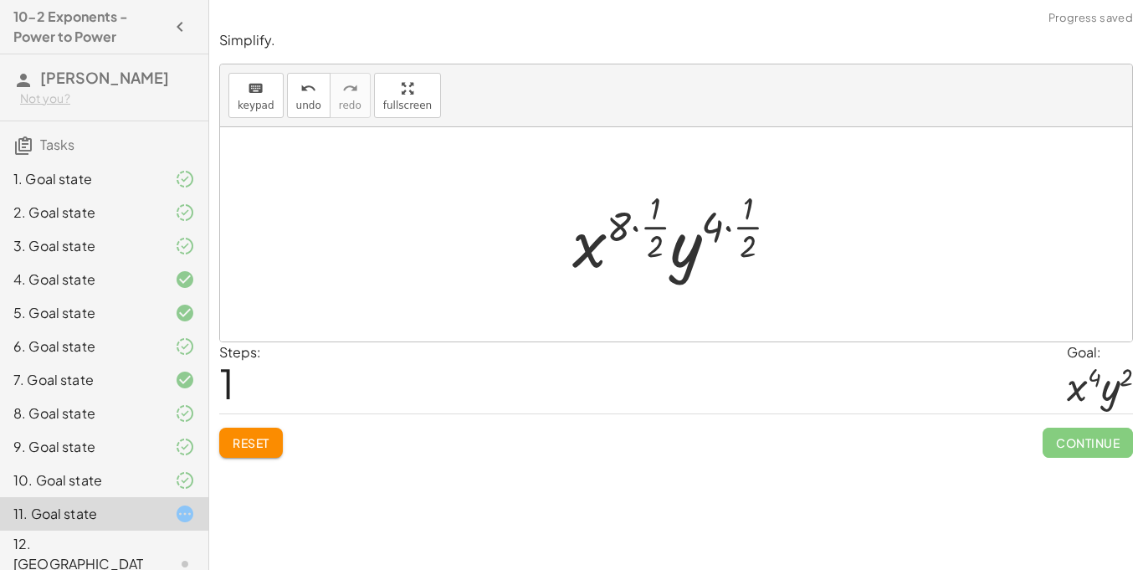
click at [648, 232] on div at bounding box center [682, 234] width 236 height 99
click at [635, 229] on div at bounding box center [682, 234] width 236 height 99
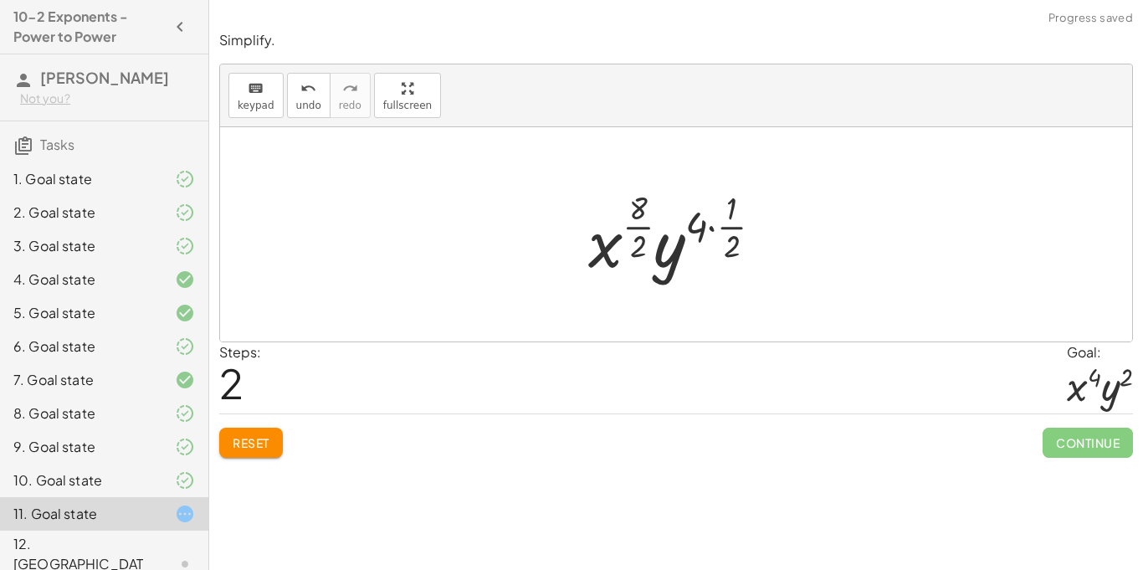
click at [635, 229] on div at bounding box center [682, 234] width 204 height 99
click at [704, 230] on div at bounding box center [682, 234] width 195 height 99
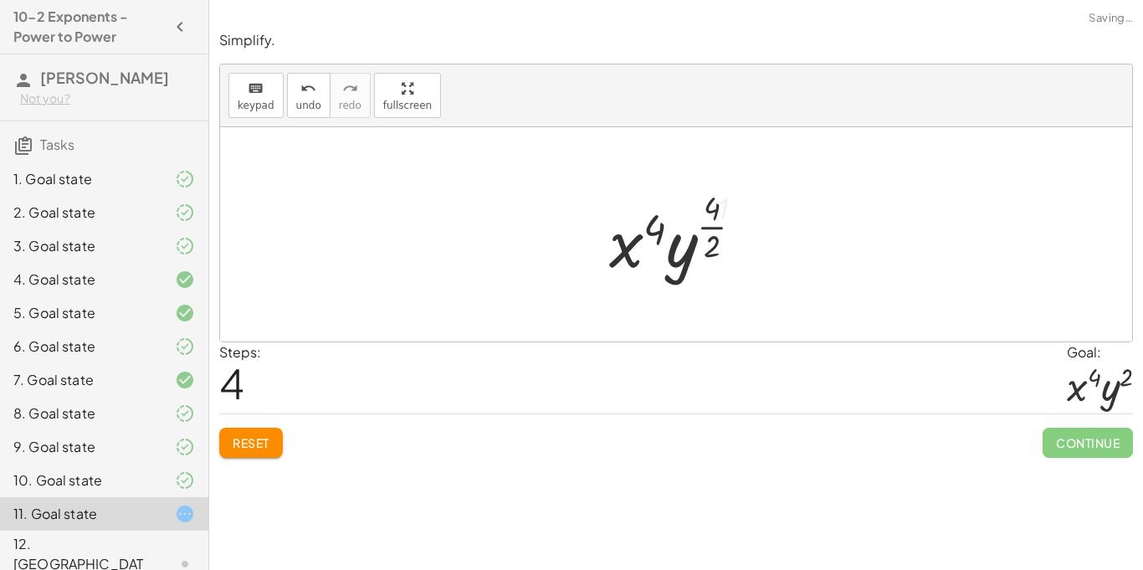
click at [709, 228] on div at bounding box center [683, 234] width 164 height 99
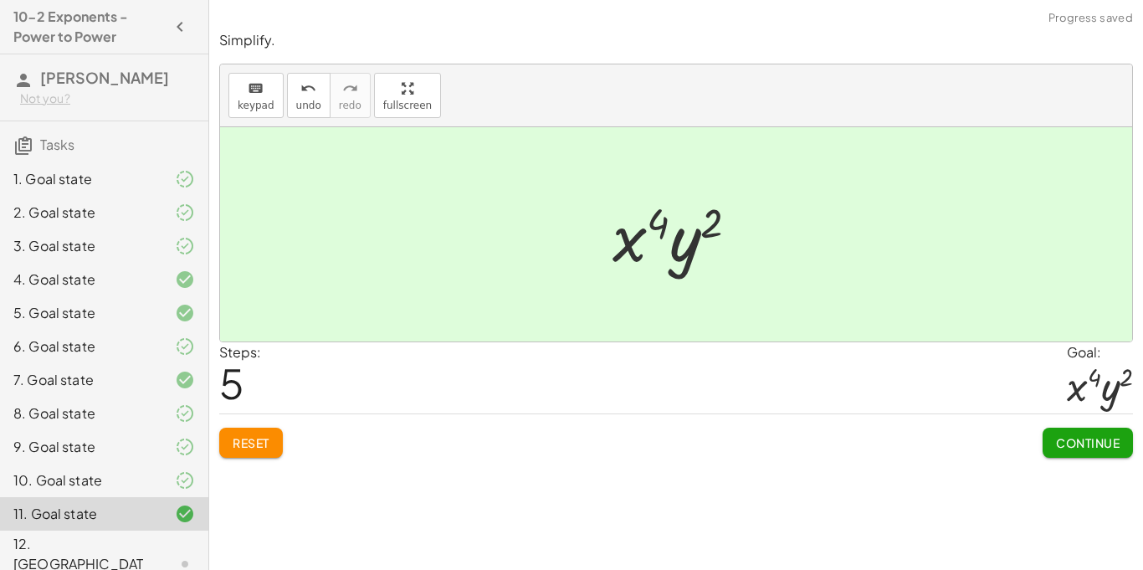
click at [1100, 436] on span "Continue" at bounding box center [1088, 442] width 64 height 15
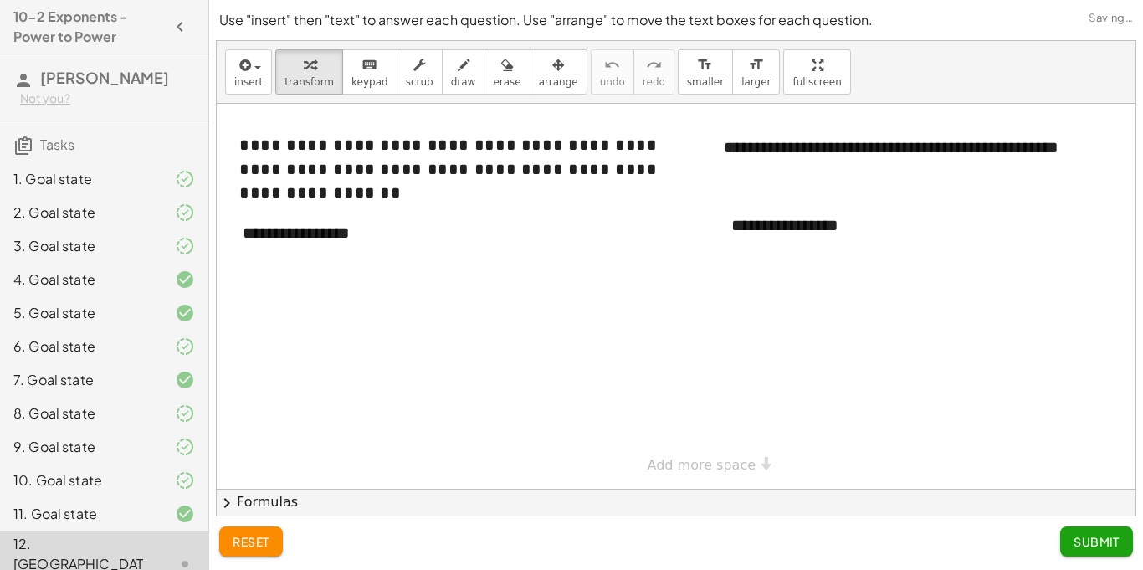
click at [338, 320] on div at bounding box center [697, 296] width 960 height 385
click at [338, 253] on div "**********" at bounding box center [351, 233] width 251 height 58
click at [387, 238] on div "**********" at bounding box center [351, 233] width 251 height 58
